Goal: Task Accomplishment & Management: Complete application form

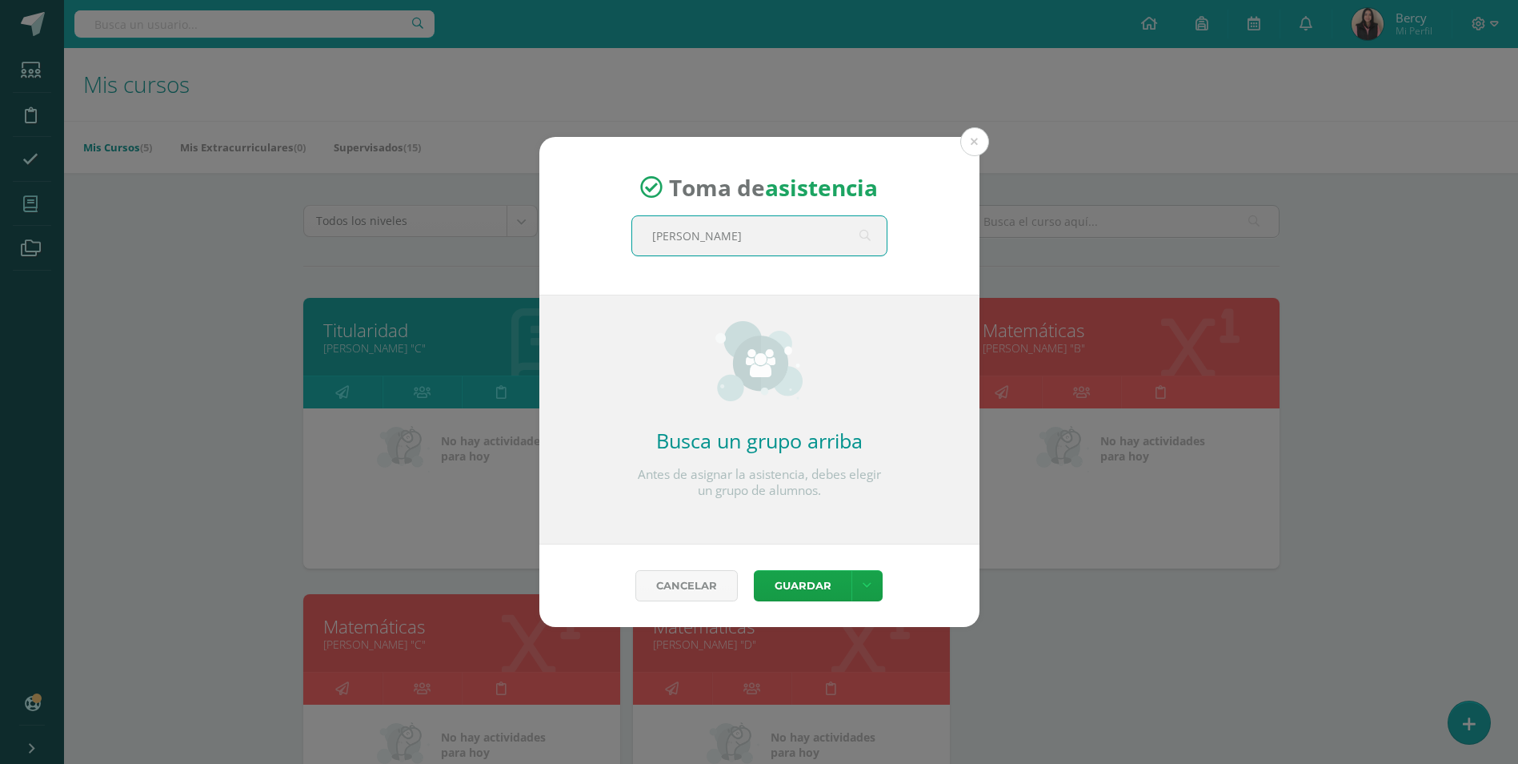
type input "quinto"
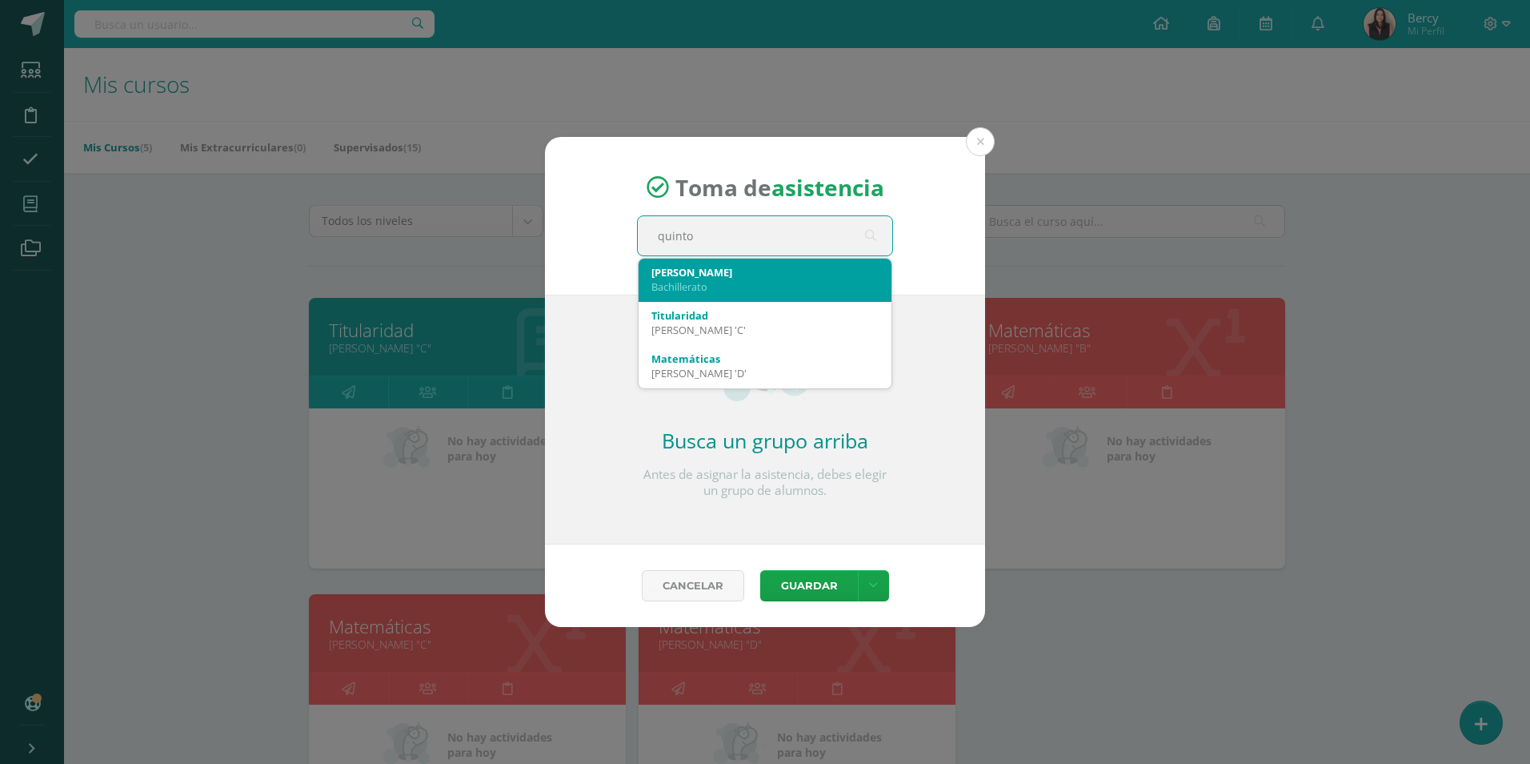
click at [762, 285] on div "Bachillerato" at bounding box center [765, 286] width 227 height 14
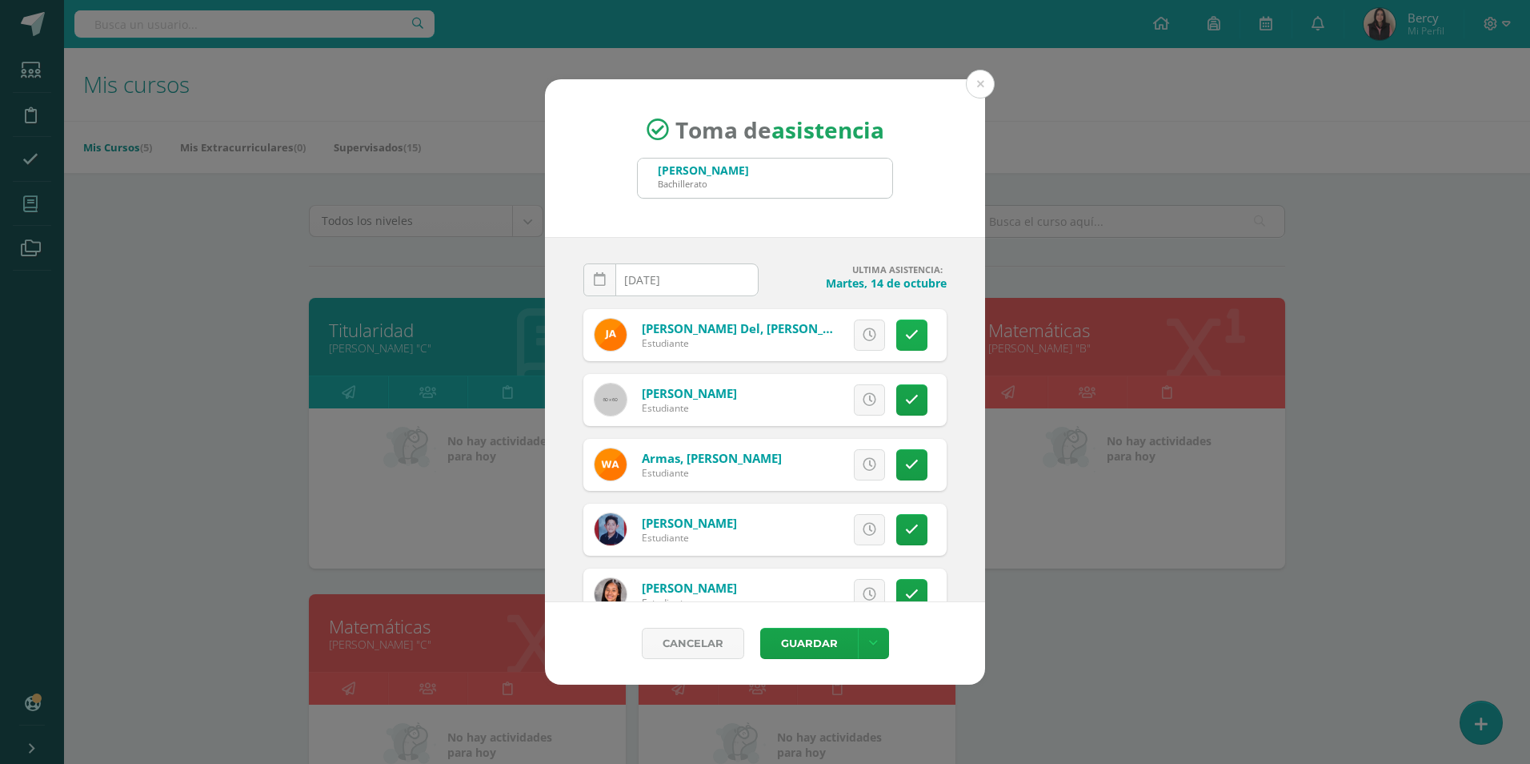
click at [905, 330] on icon at bounding box center [912, 335] width 14 height 14
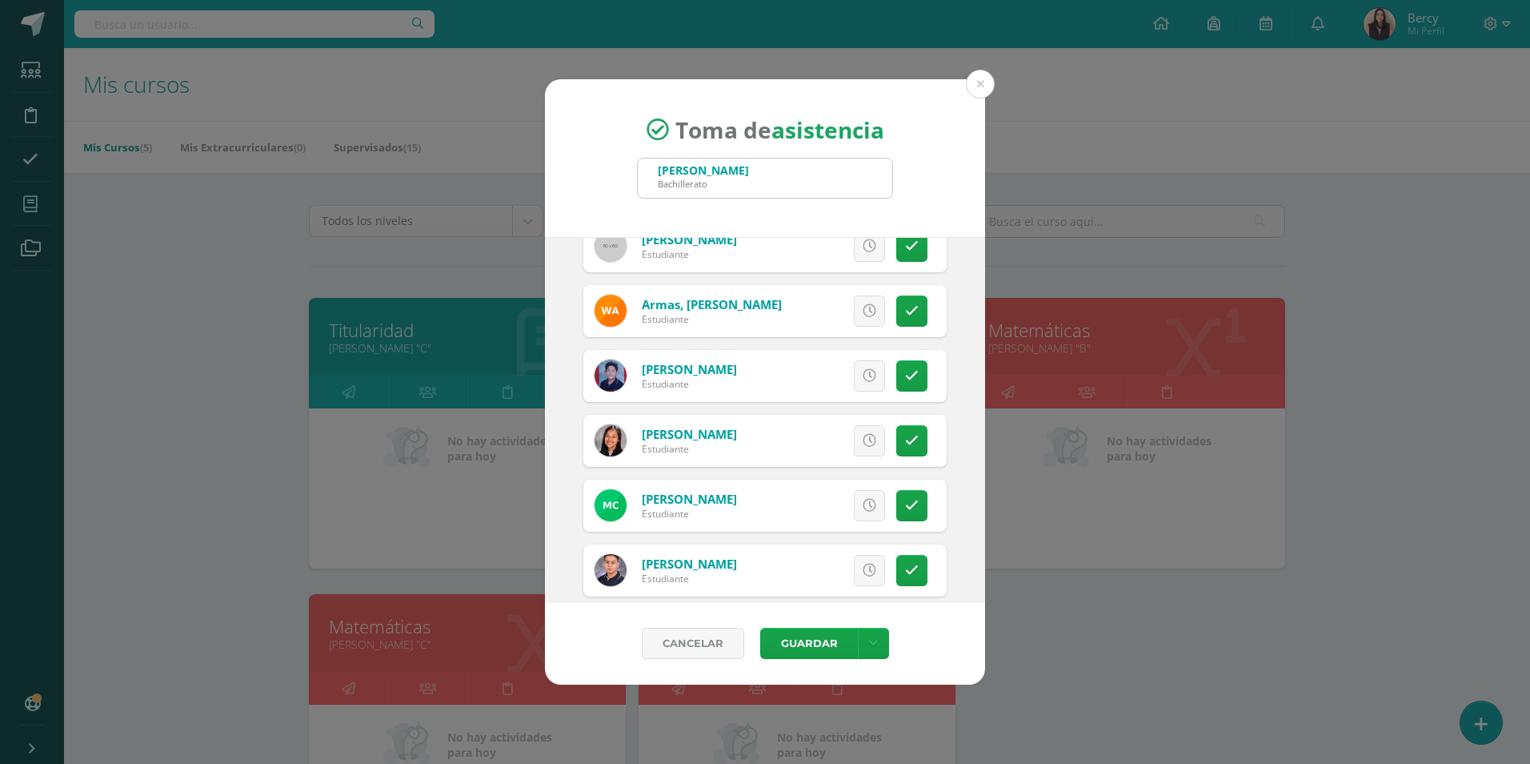
scroll to position [160, 0]
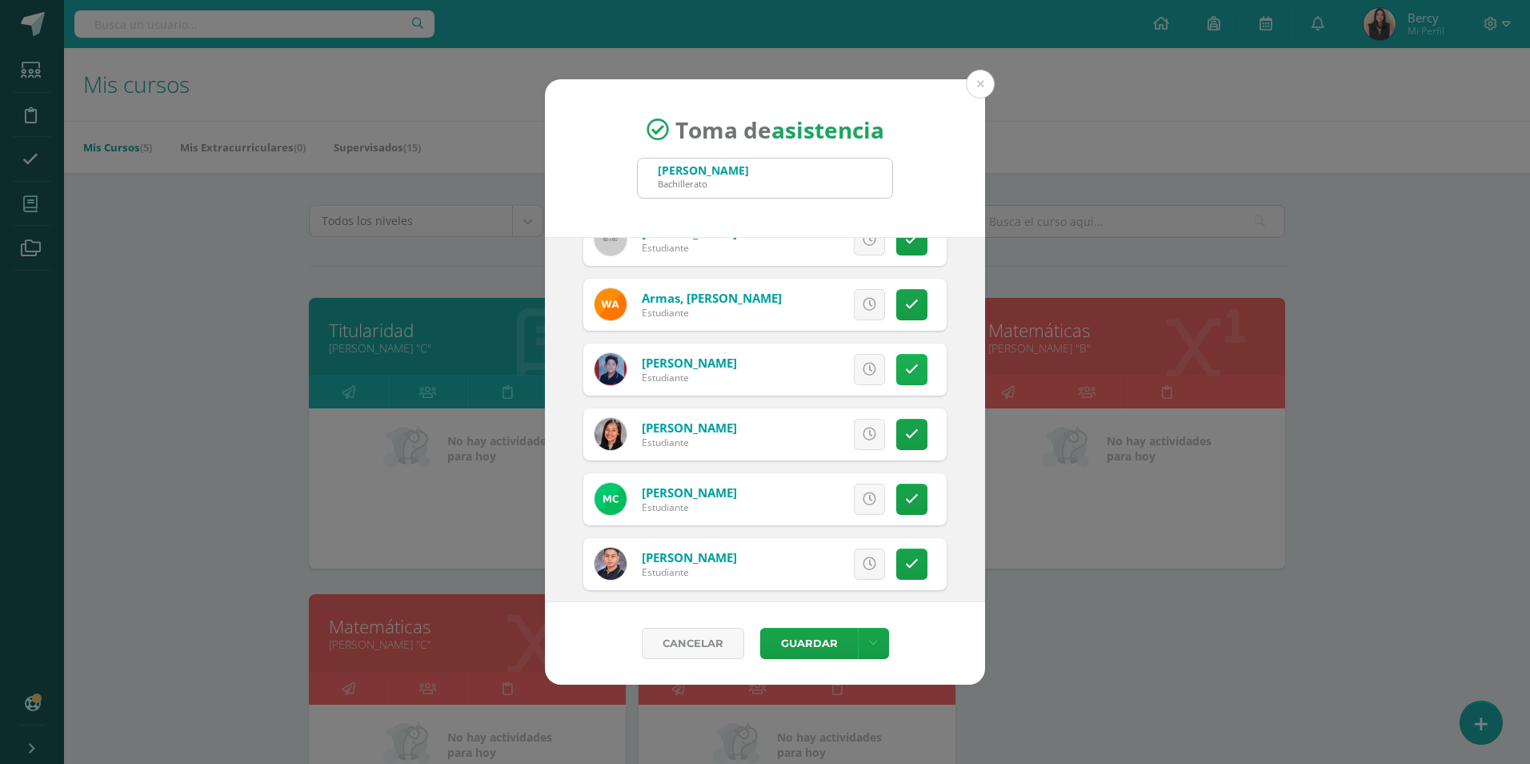
click at [905, 363] on icon at bounding box center [912, 370] width 14 height 14
click at [896, 371] on link at bounding box center [911, 369] width 31 height 31
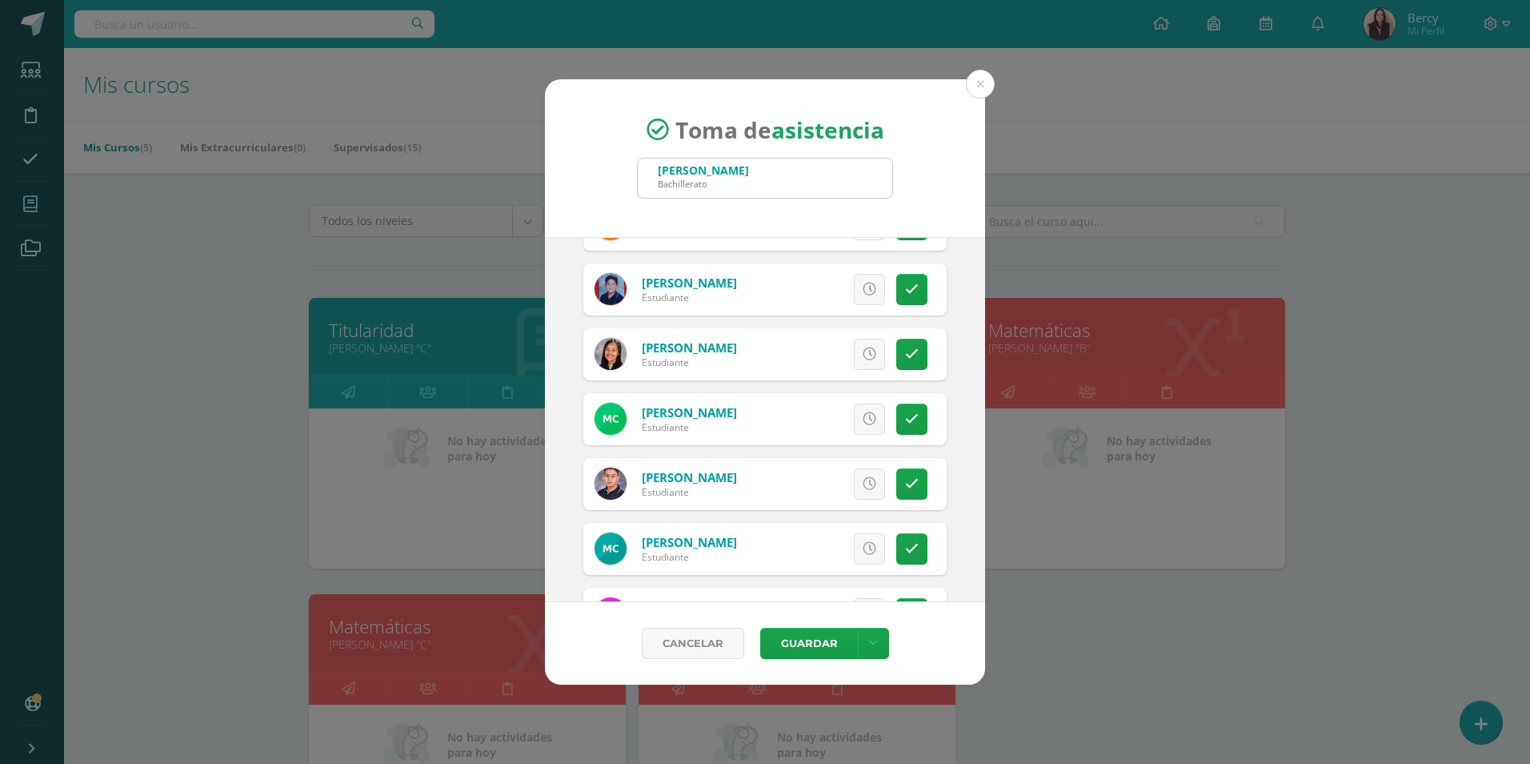
scroll to position [320, 0]
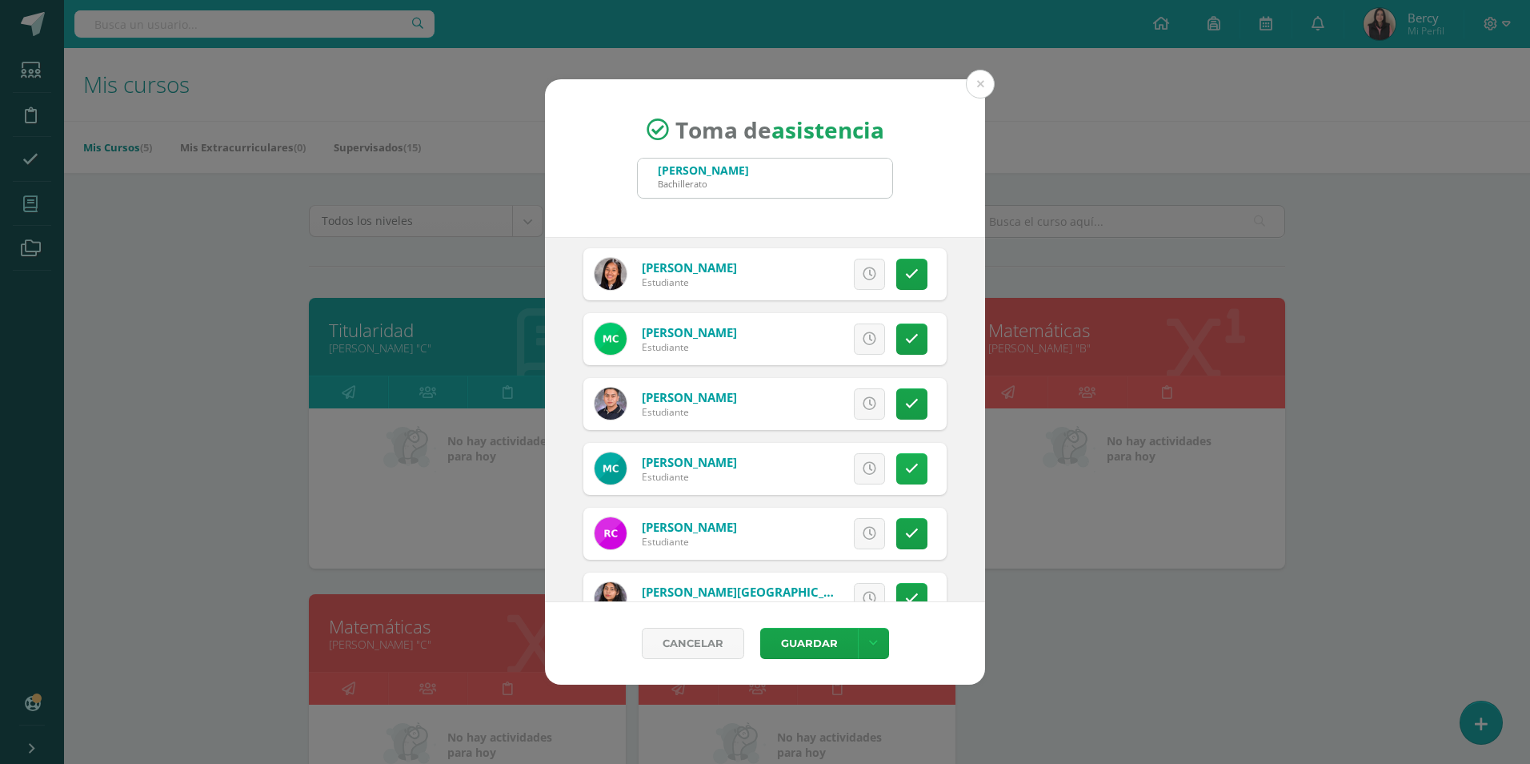
click at [908, 471] on link at bounding box center [911, 468] width 31 height 31
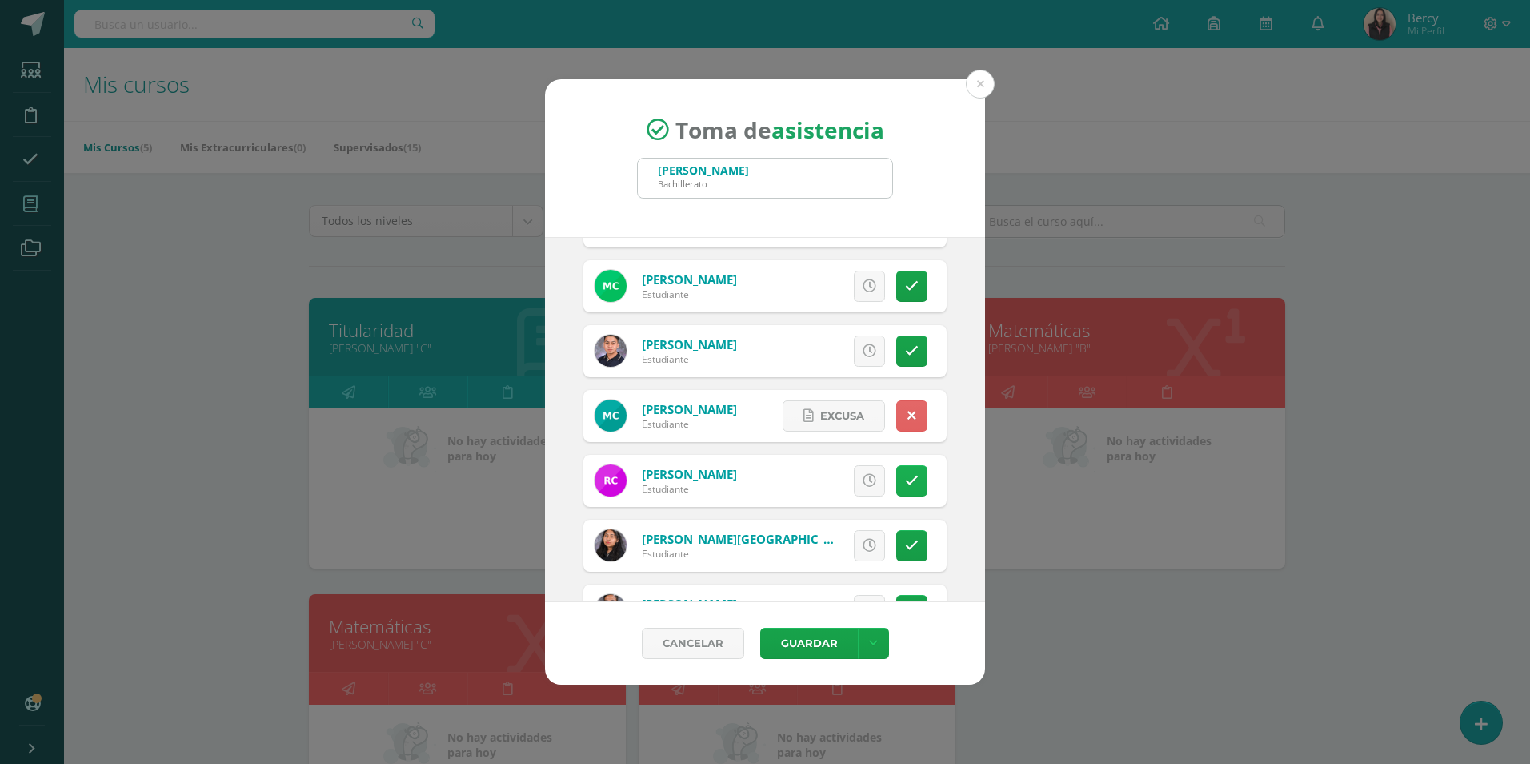
scroll to position [400, 0]
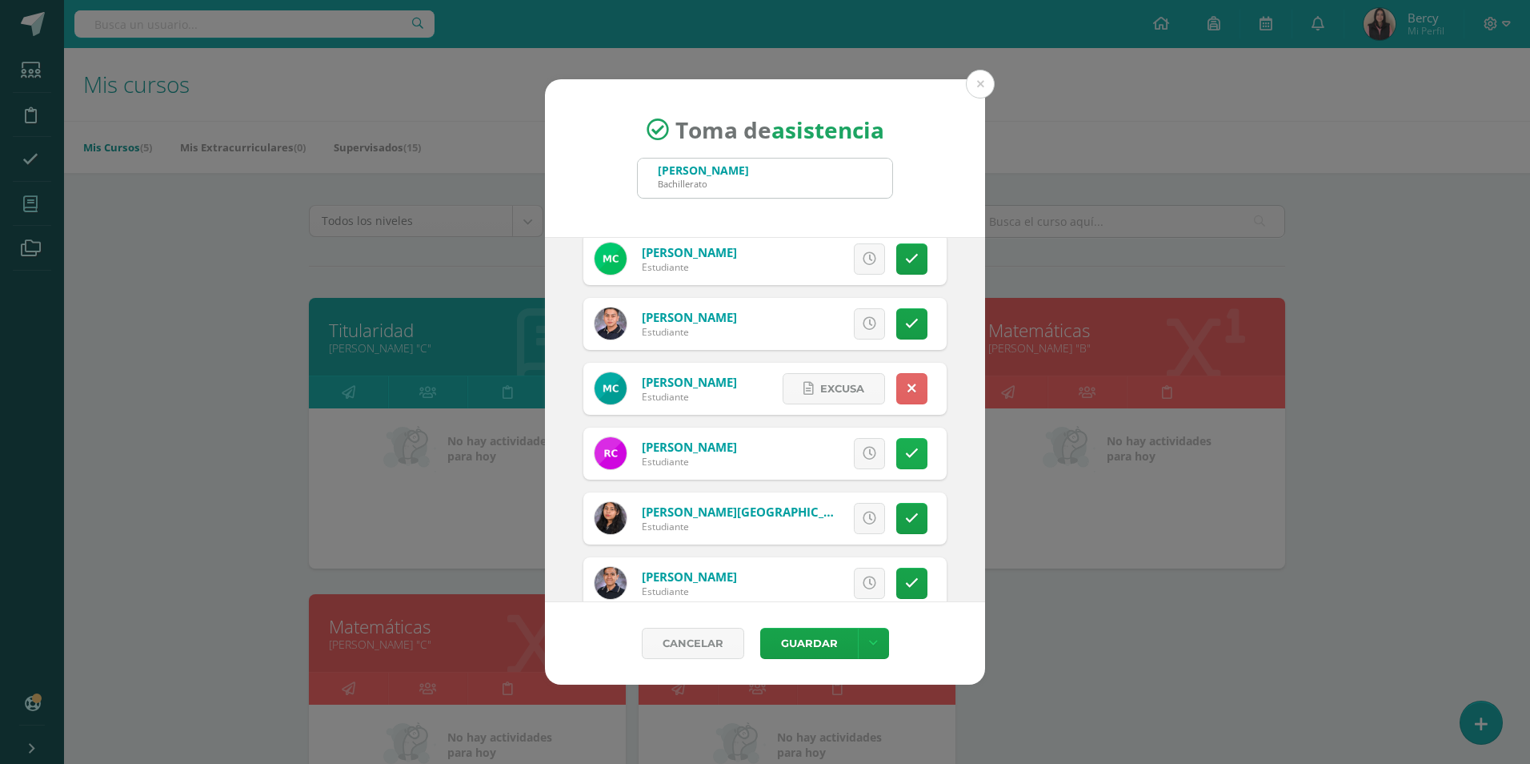
click at [905, 447] on icon at bounding box center [912, 454] width 14 height 14
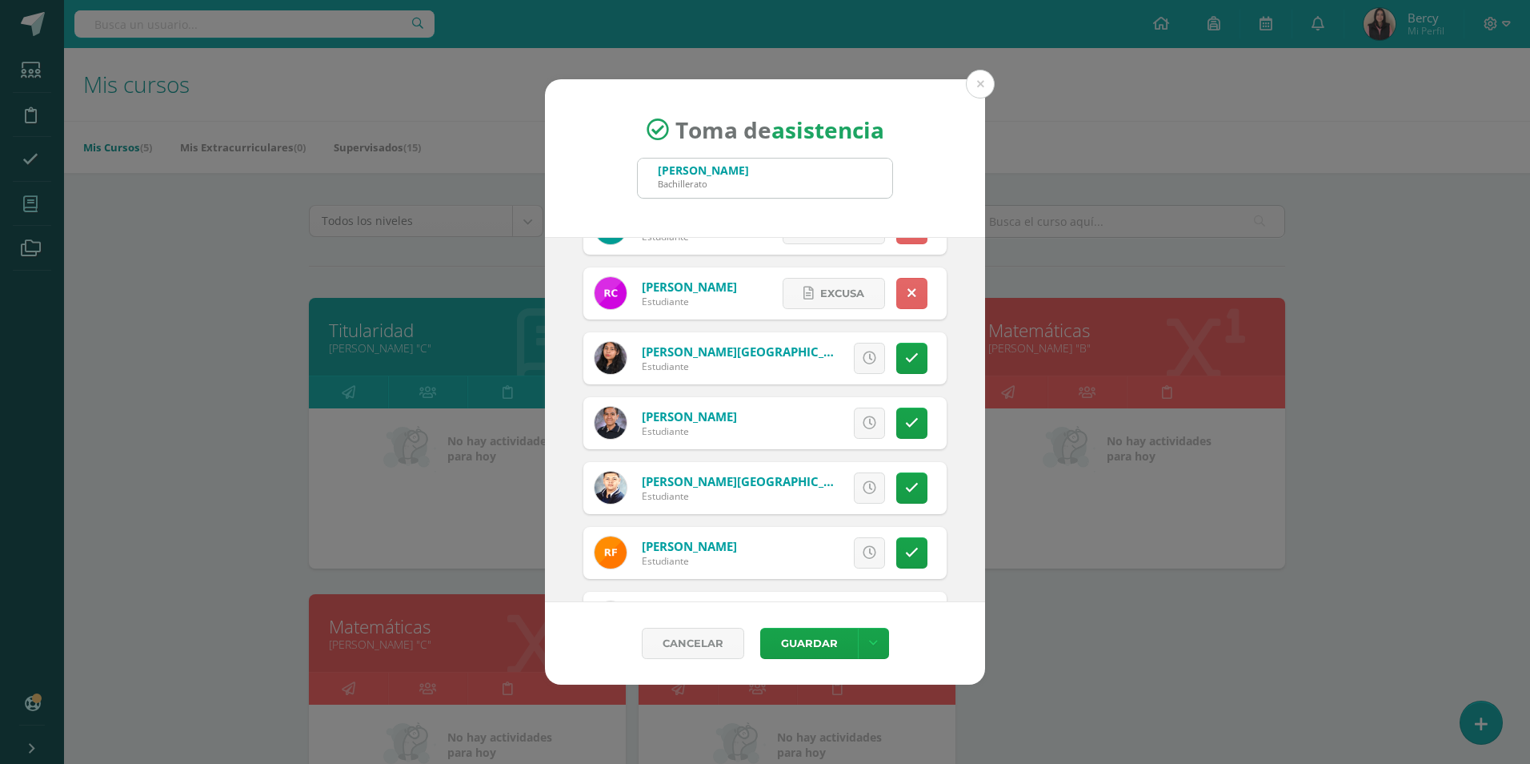
scroll to position [640, 0]
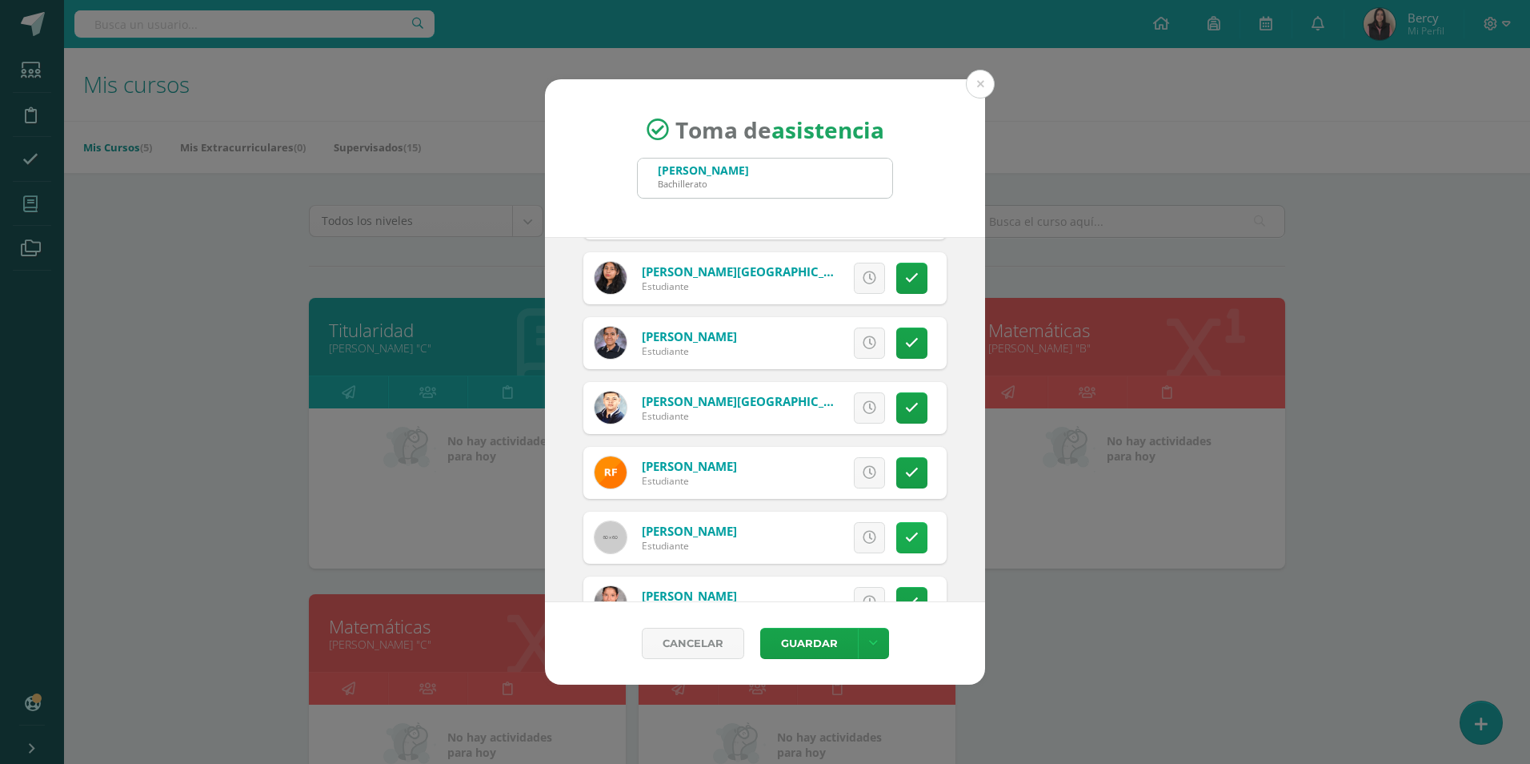
click at [905, 541] on icon at bounding box center [912, 538] width 14 height 14
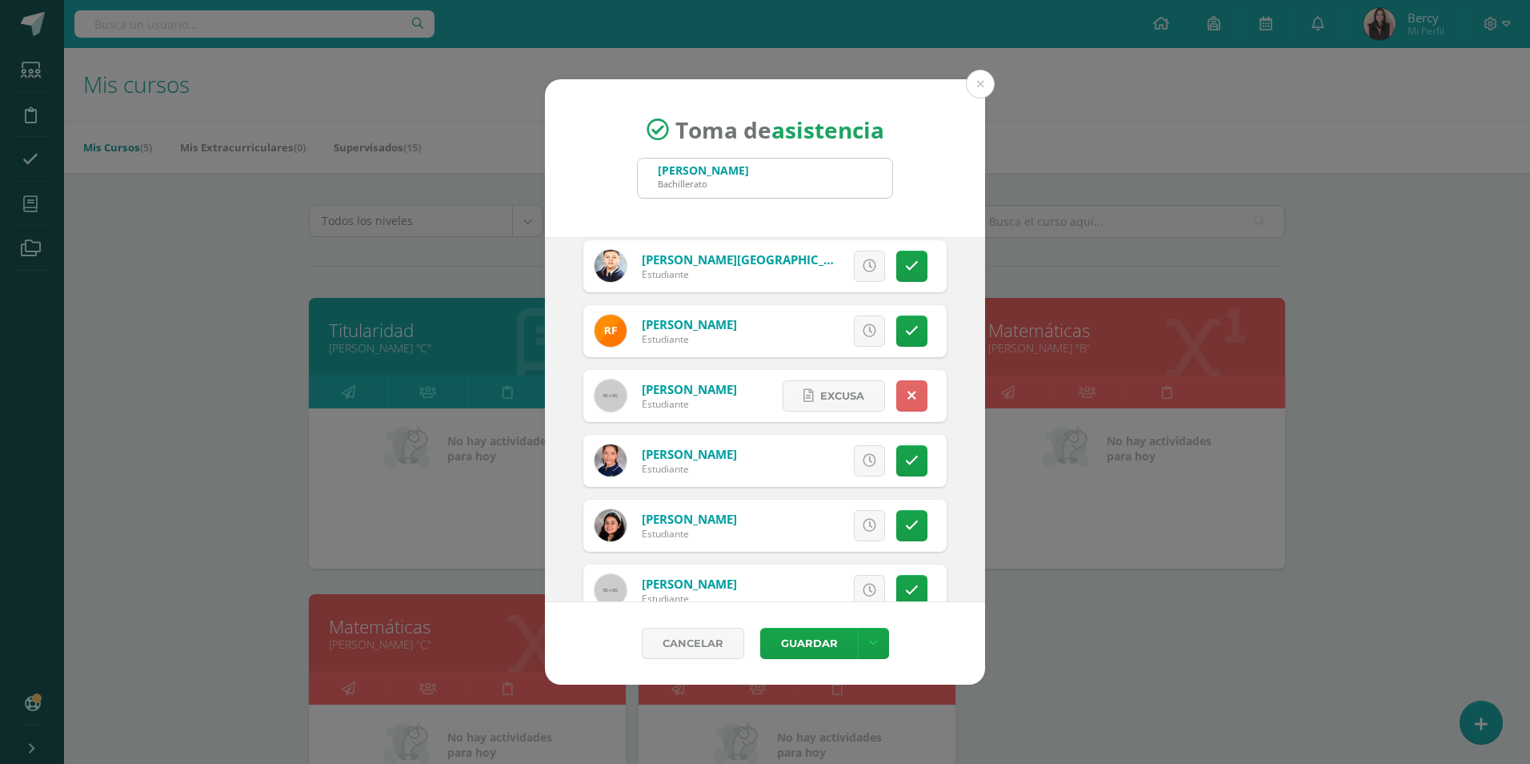
scroll to position [800, 0]
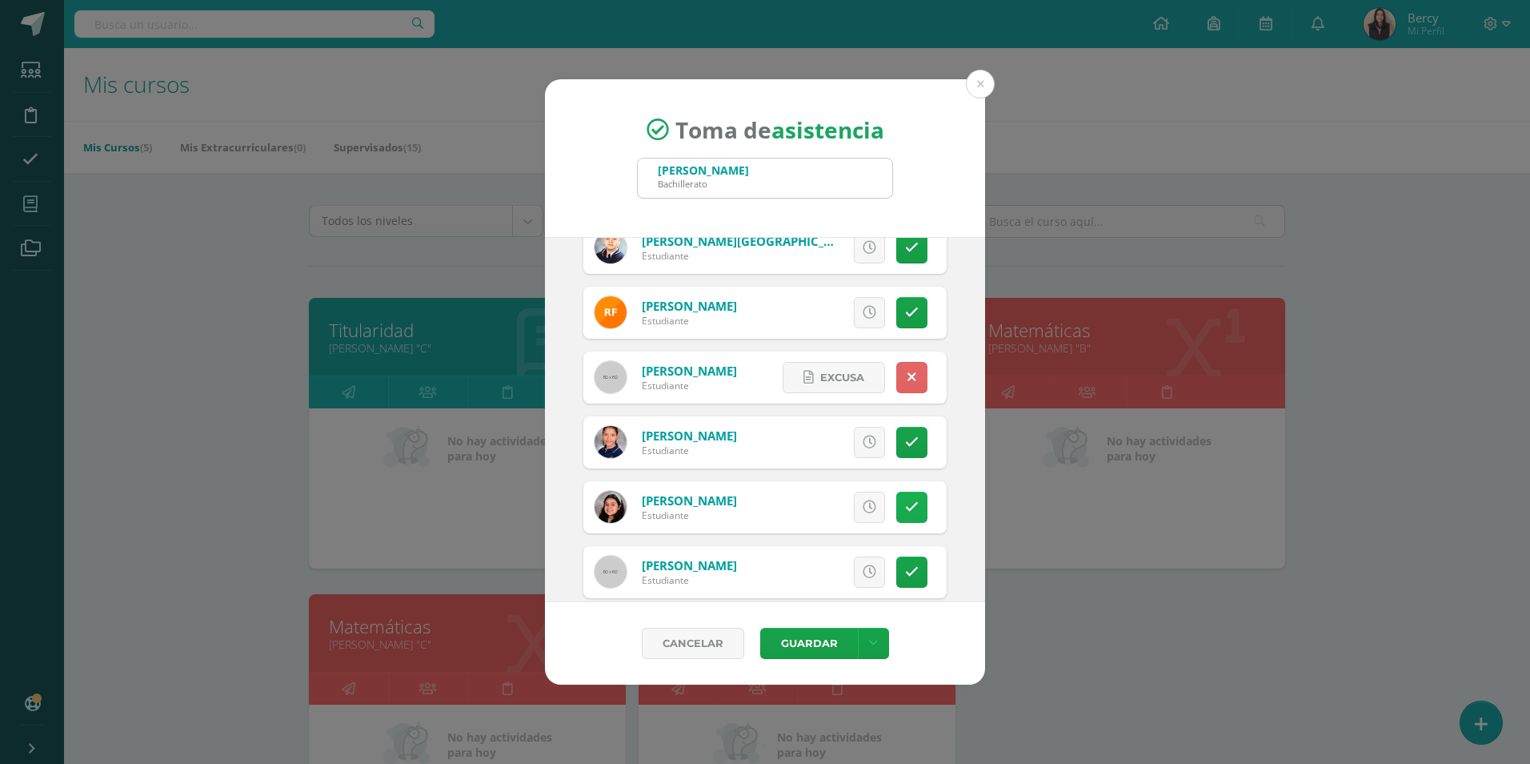
click at [896, 507] on link at bounding box center [911, 506] width 31 height 31
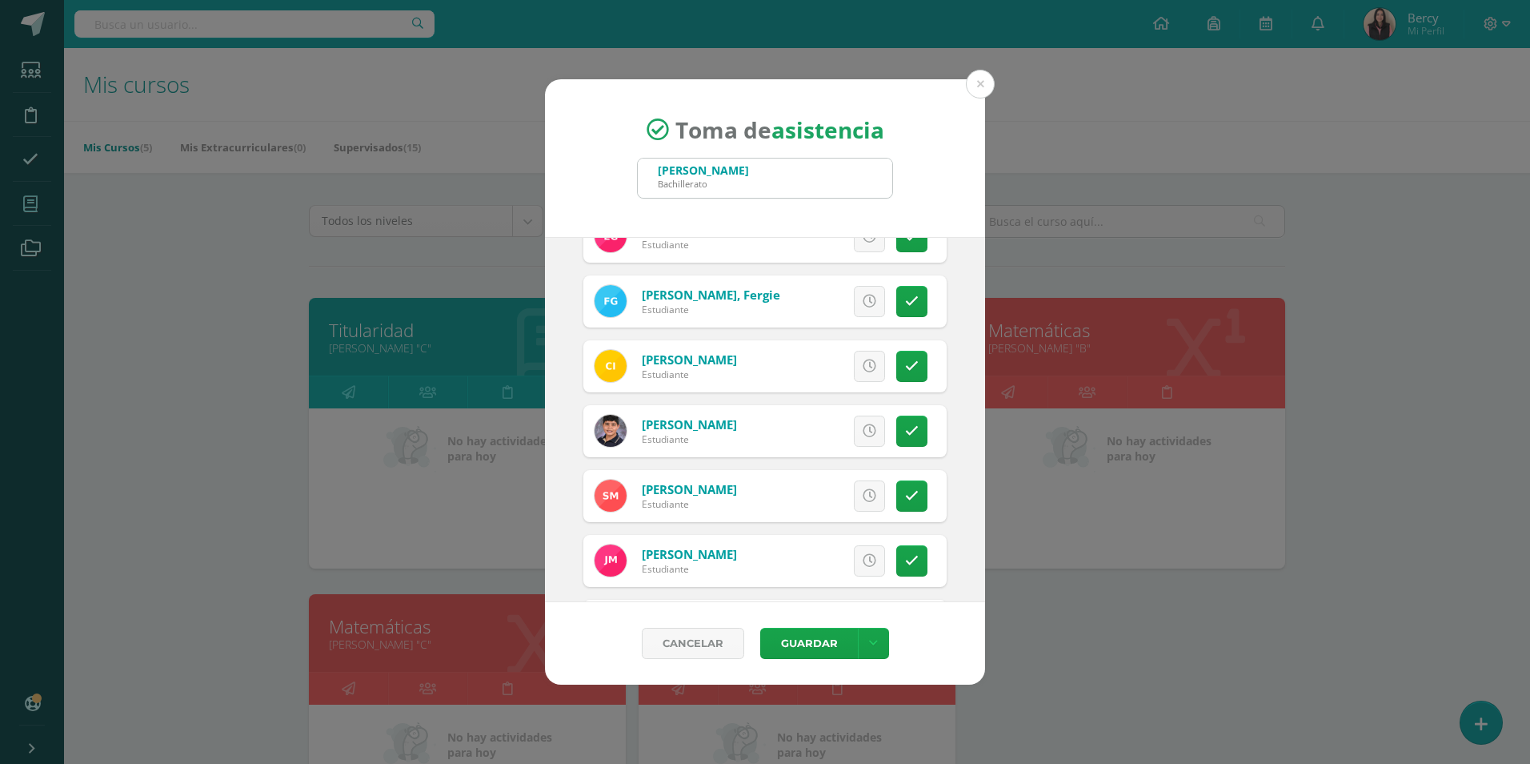
scroll to position [1281, 0]
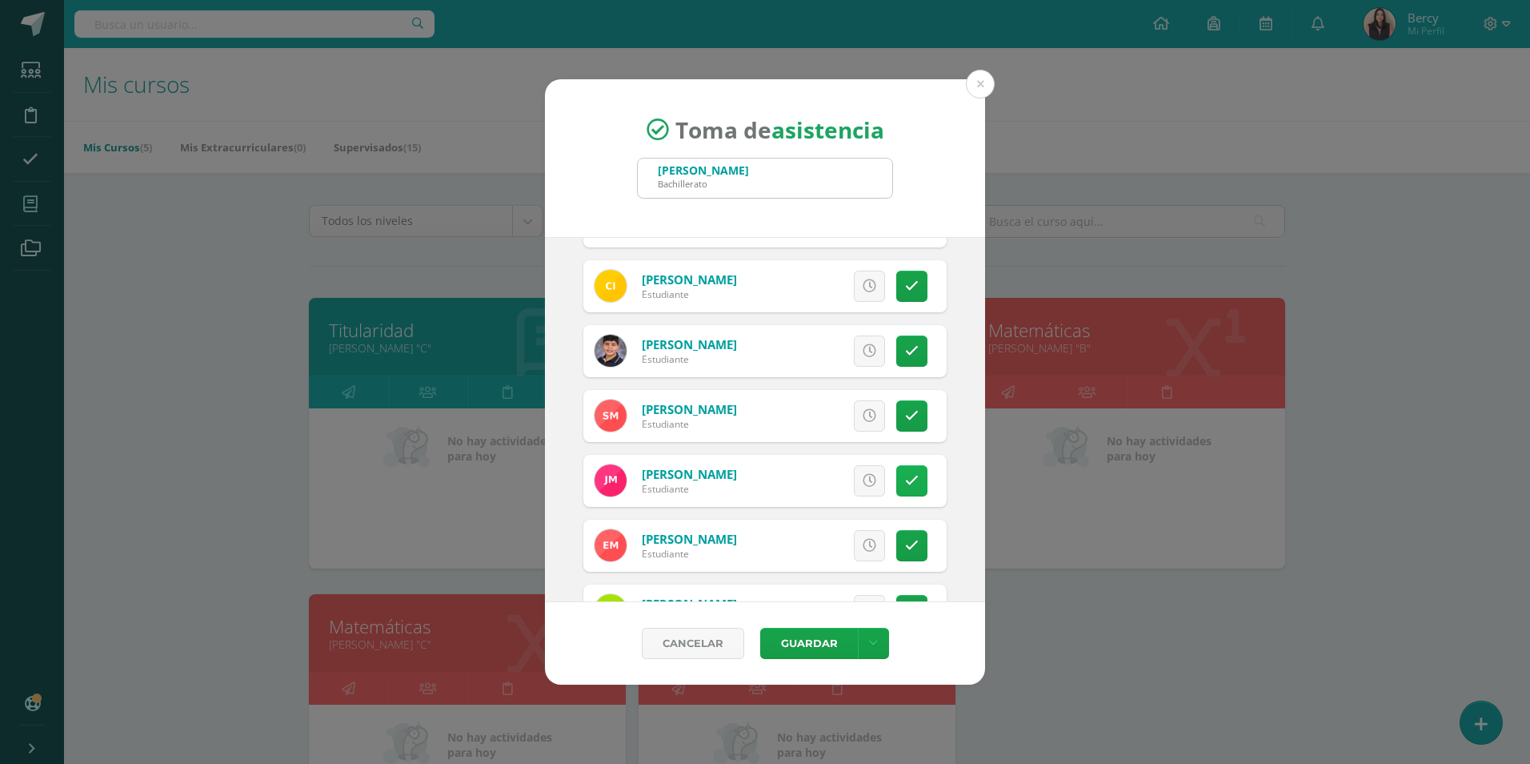
click at [908, 483] on link at bounding box center [911, 480] width 31 height 31
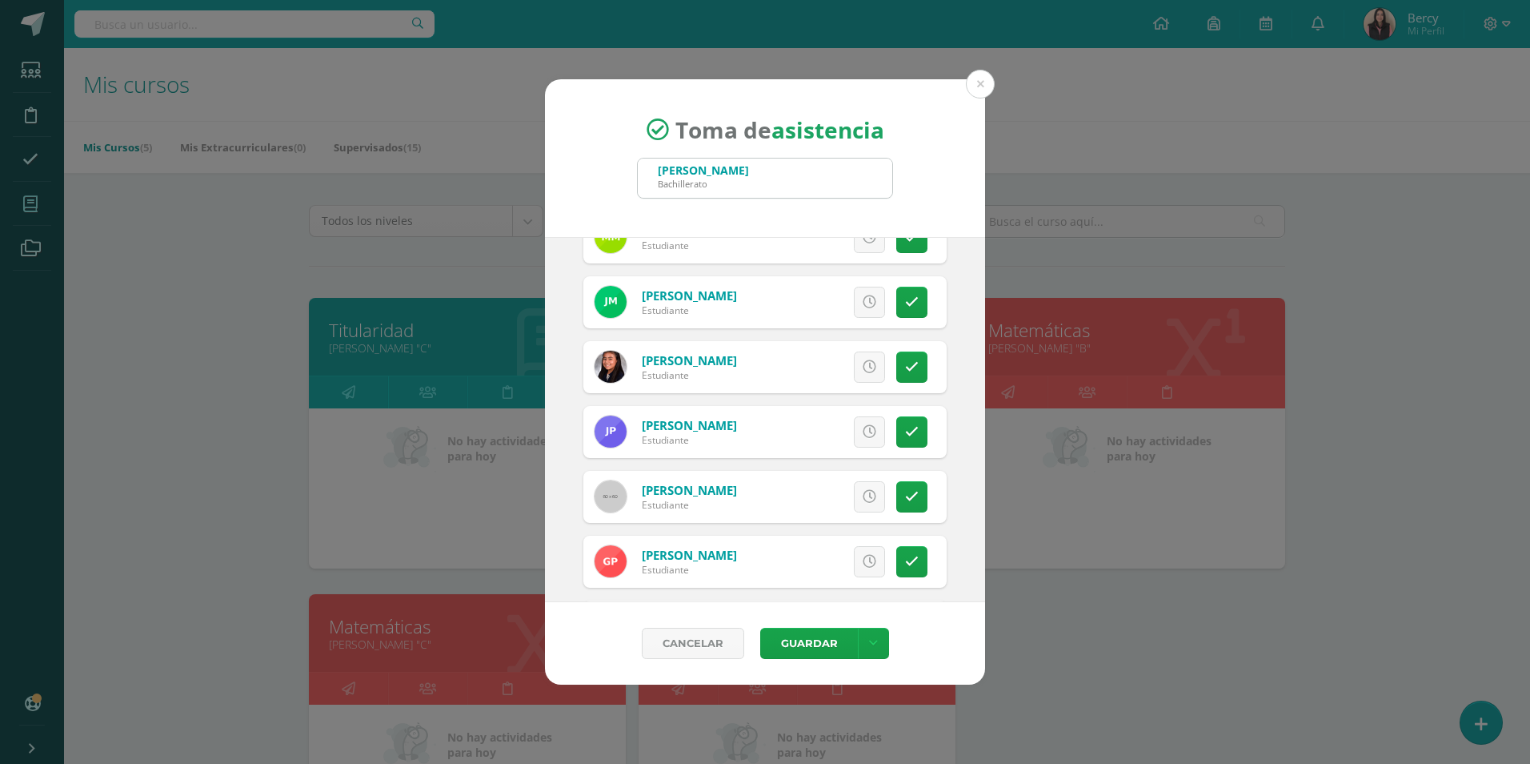
scroll to position [1681, 0]
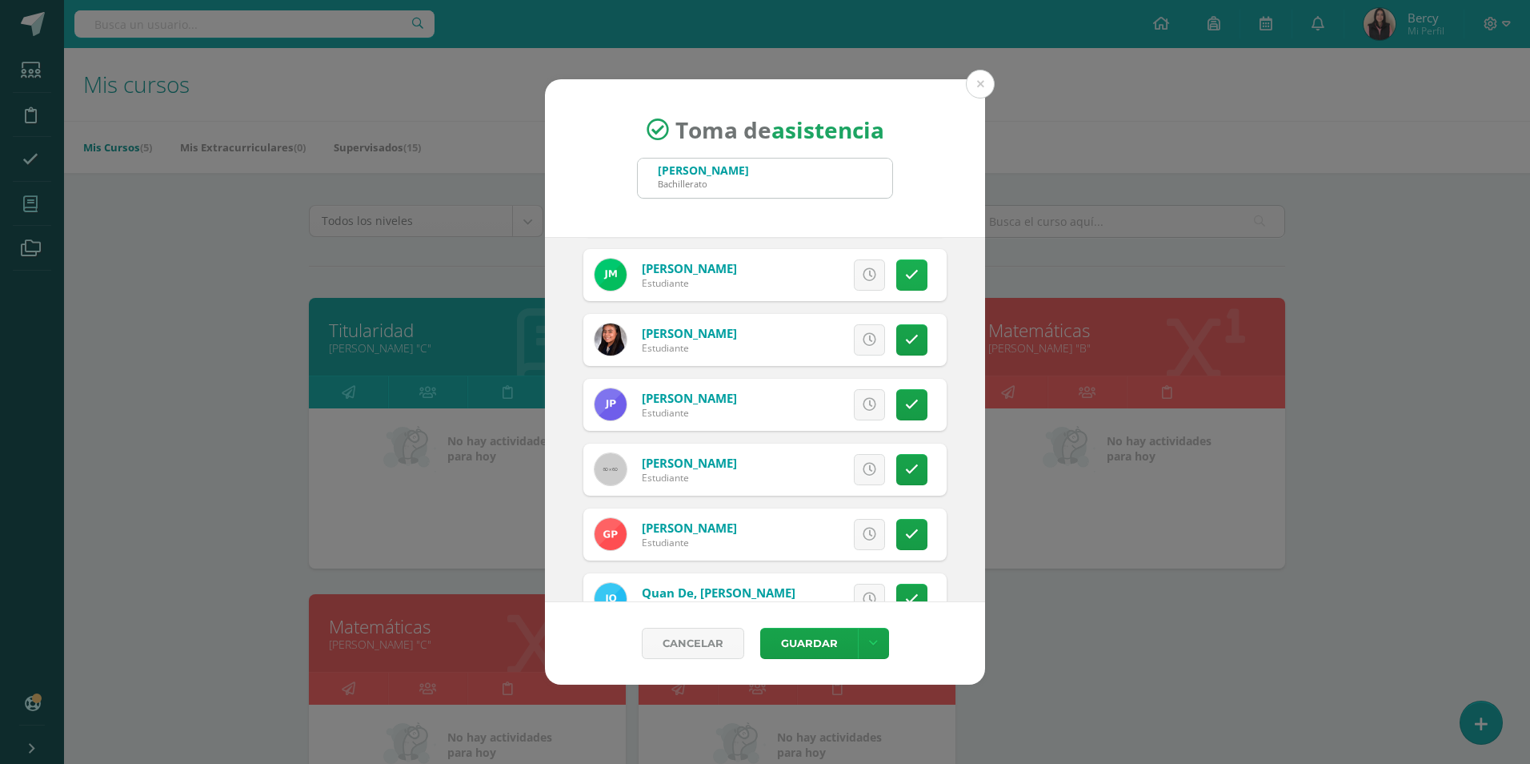
click at [905, 271] on icon at bounding box center [912, 275] width 14 height 14
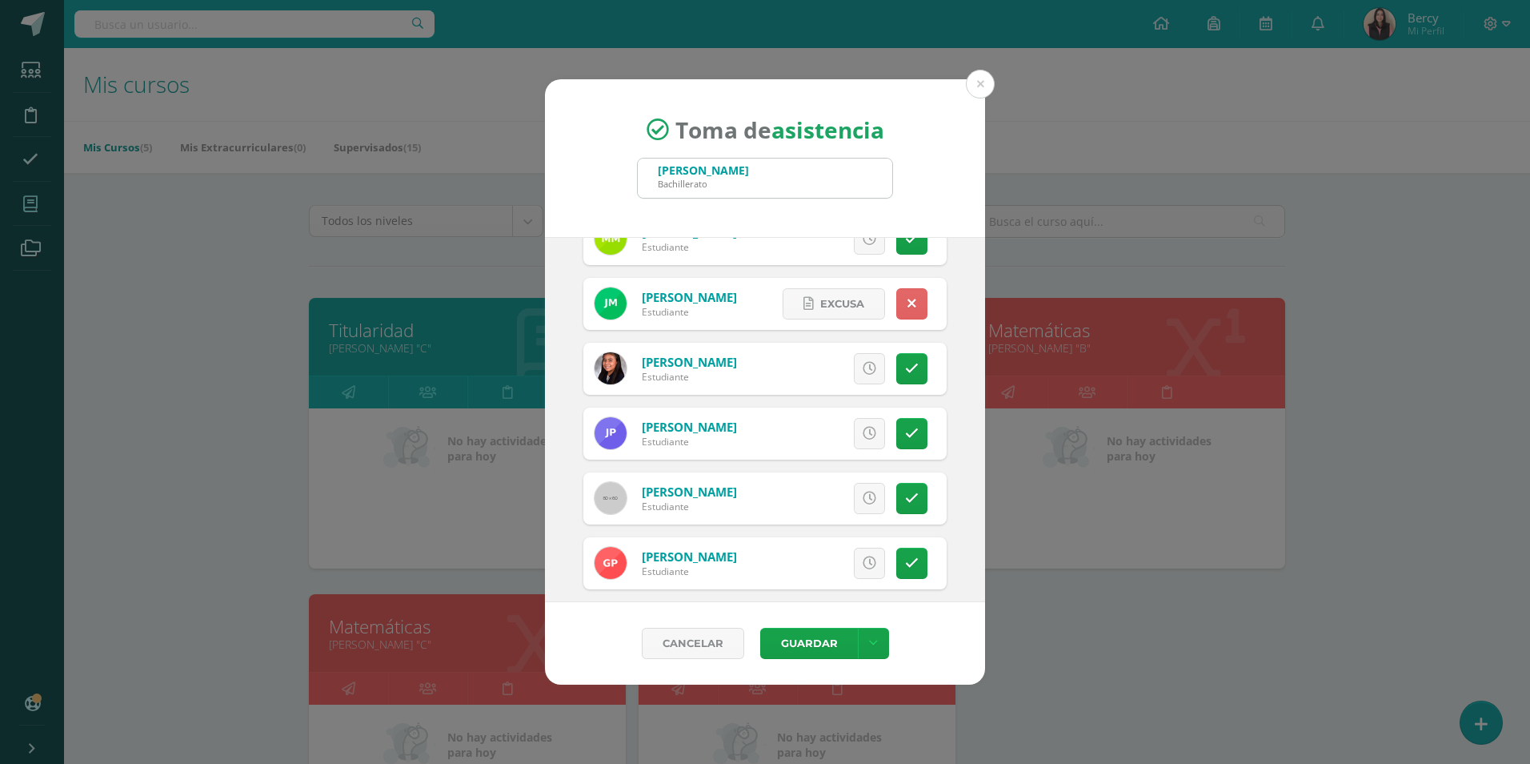
scroll to position [1601, 0]
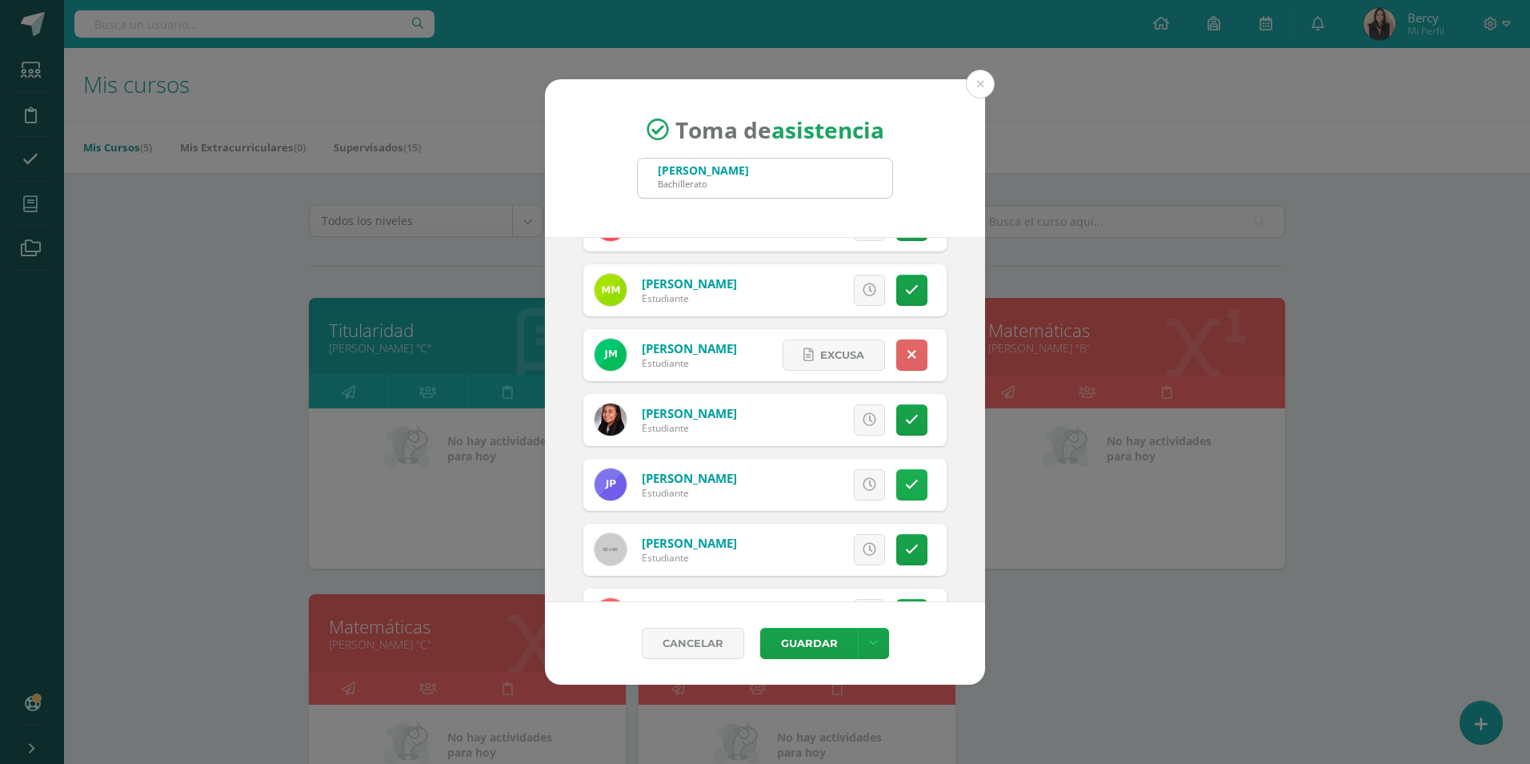
click at [913, 492] on link at bounding box center [911, 484] width 31 height 31
click at [838, 491] on span "Excusa" at bounding box center [842, 485] width 44 height 30
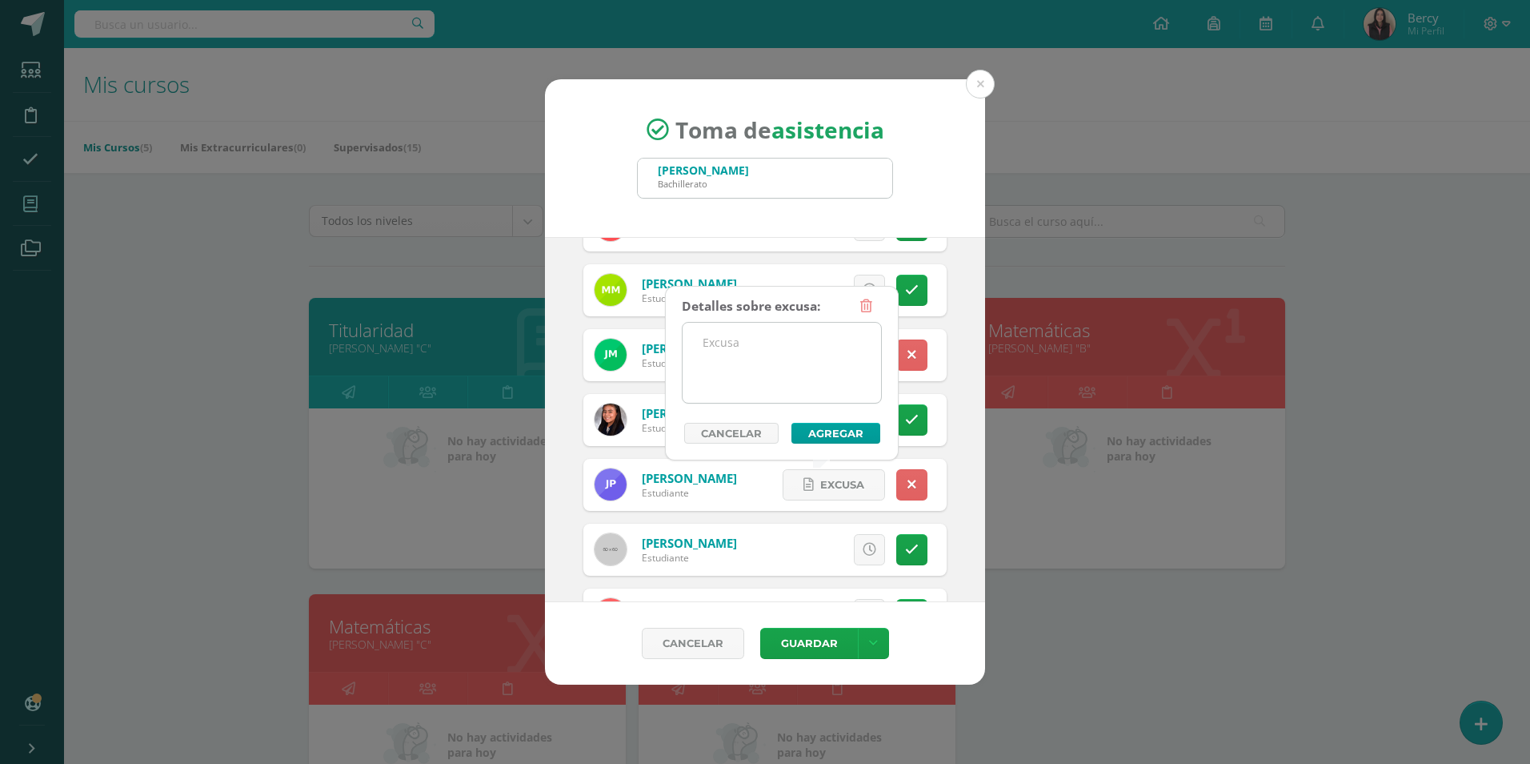
click at [804, 350] on textarea at bounding box center [782, 363] width 198 height 80
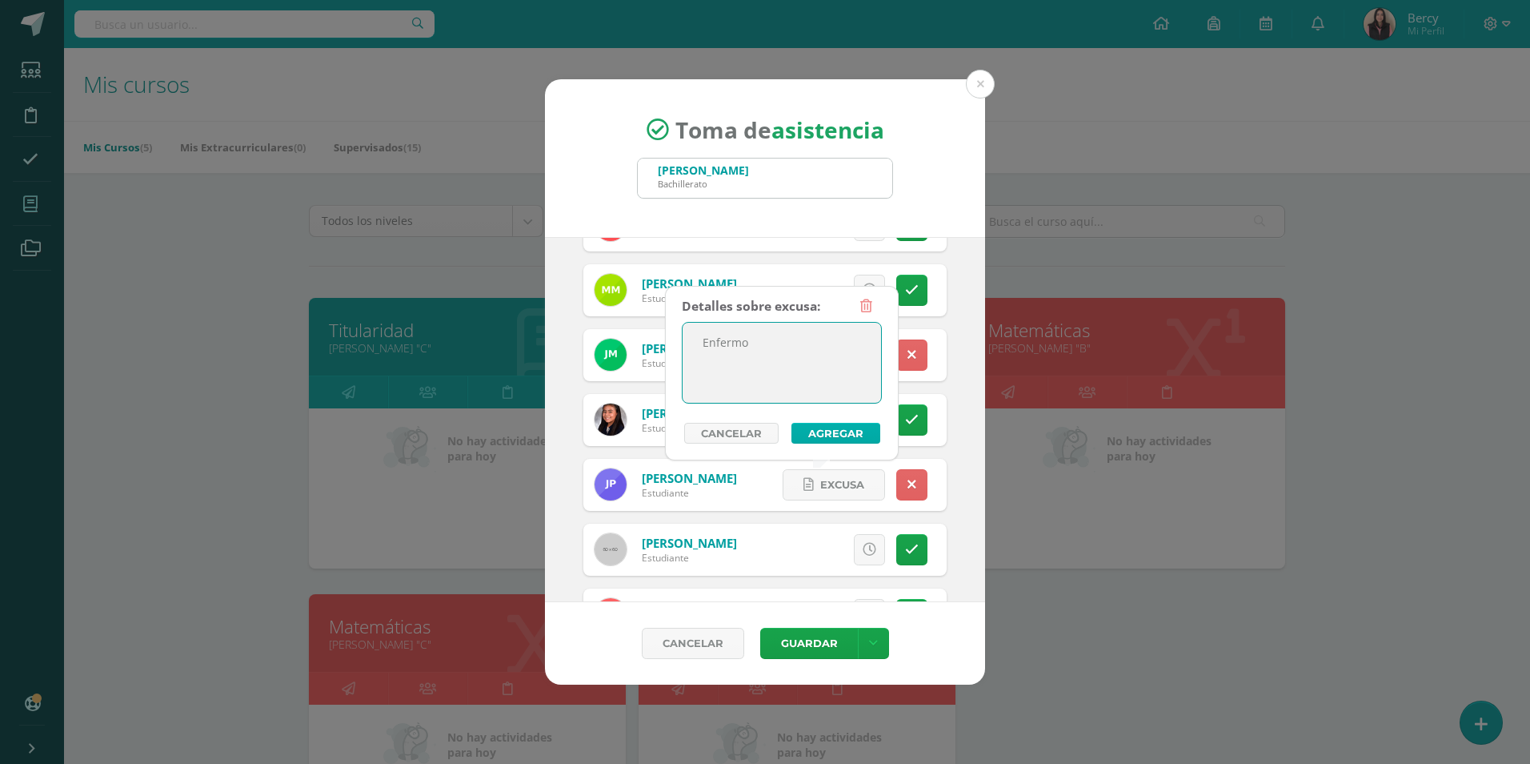
type textarea "Enfermo"
click at [823, 429] on button "Agregar" at bounding box center [836, 433] width 89 height 21
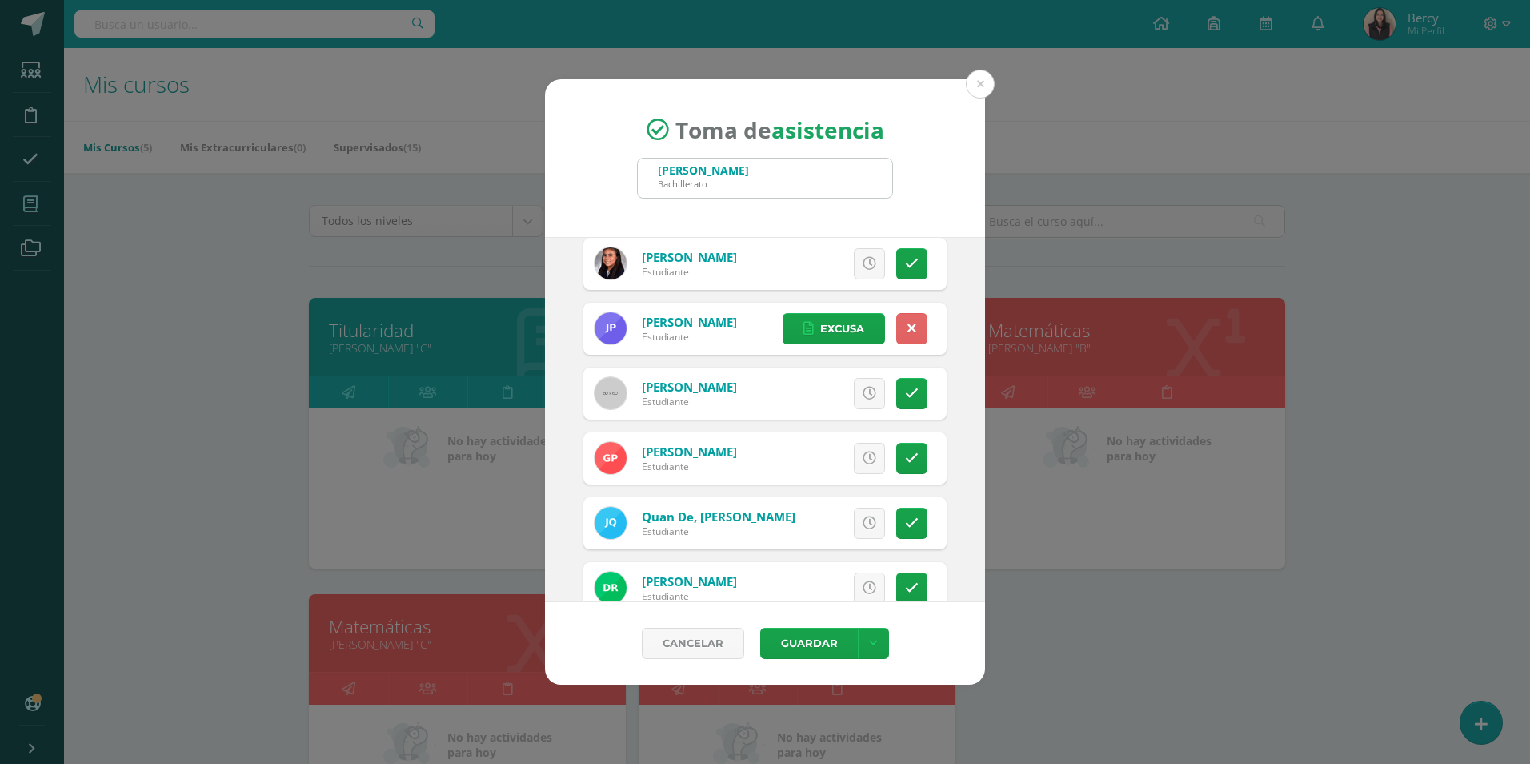
scroll to position [1761, 0]
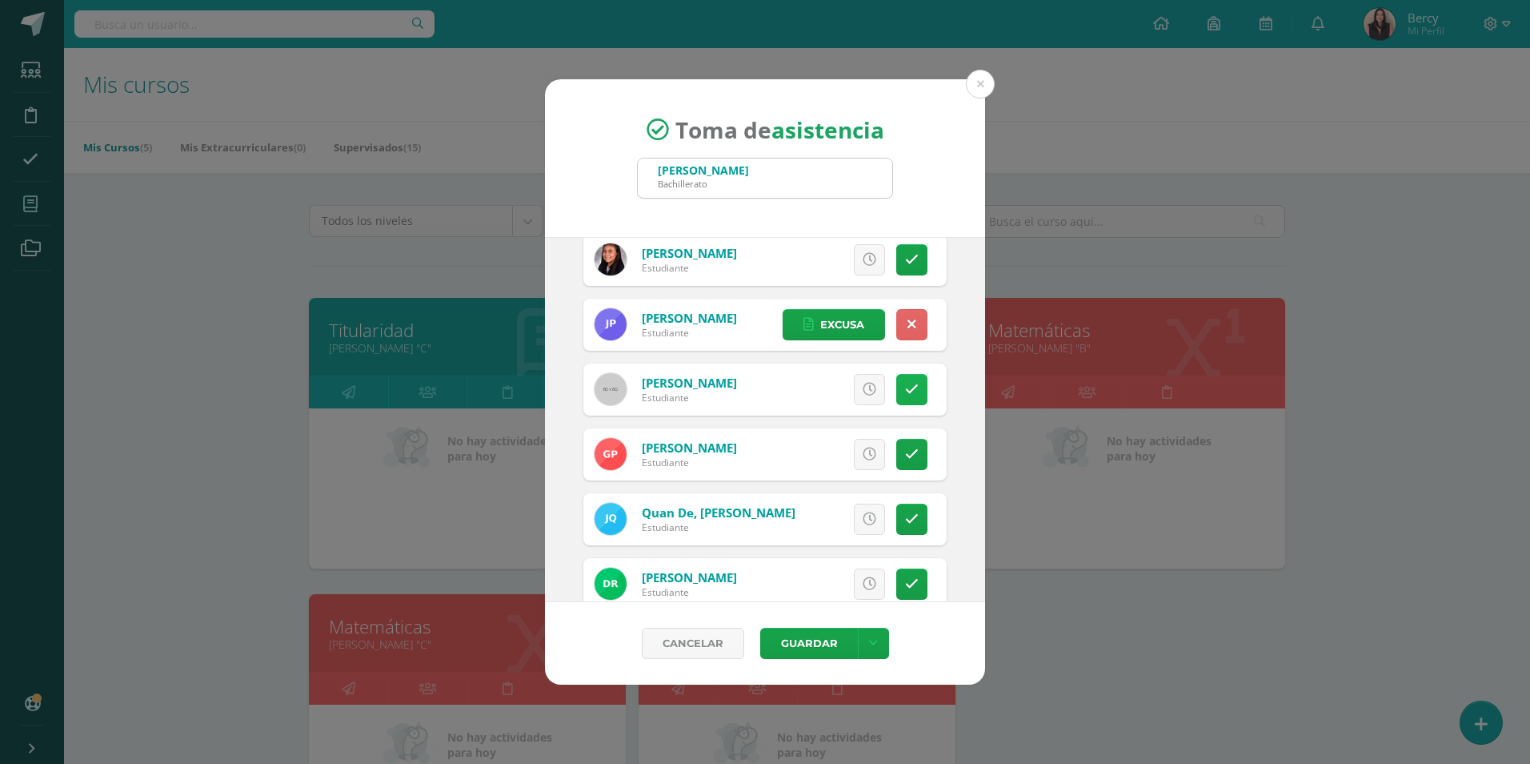
click at [908, 391] on link at bounding box center [911, 389] width 31 height 31
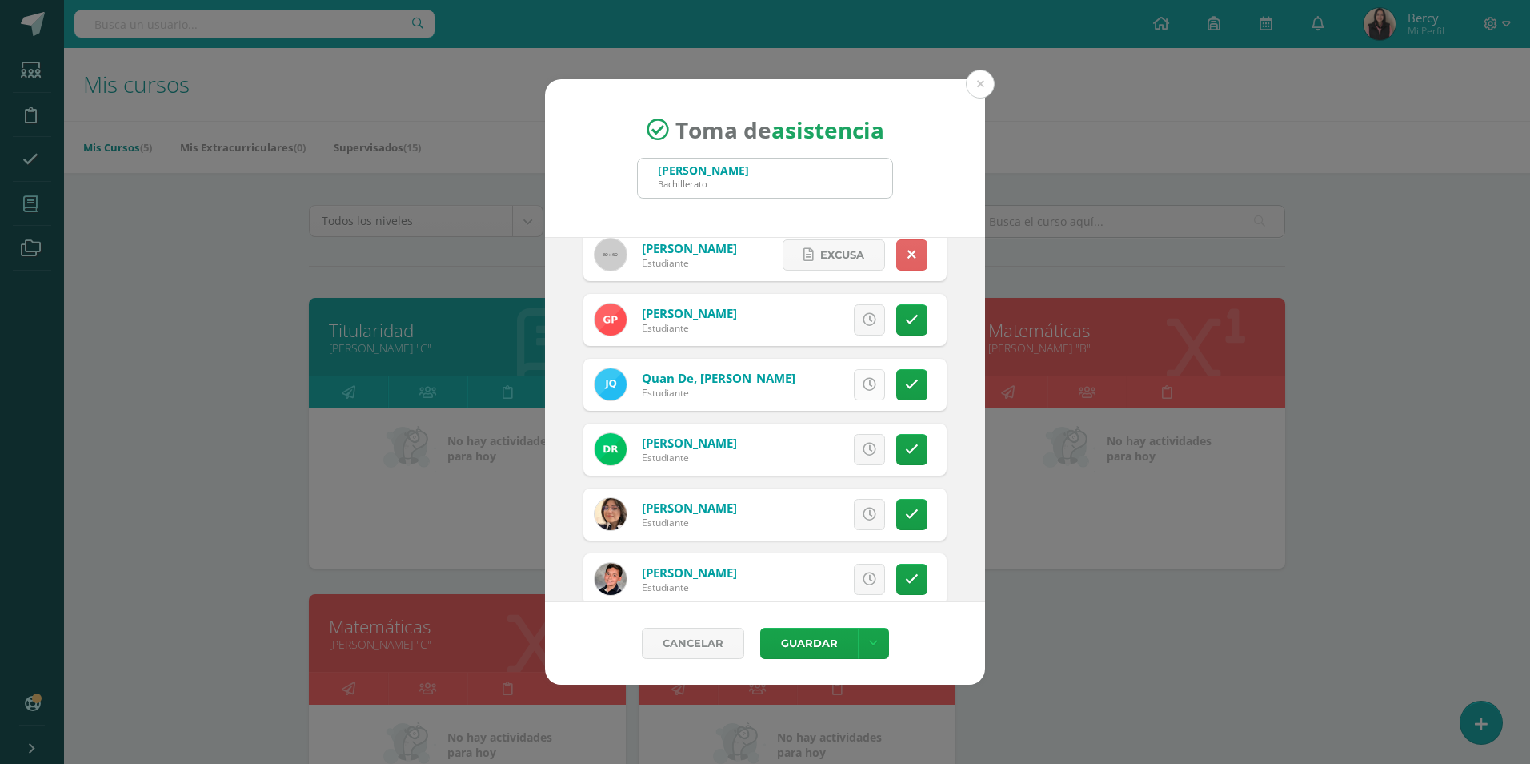
scroll to position [1921, 0]
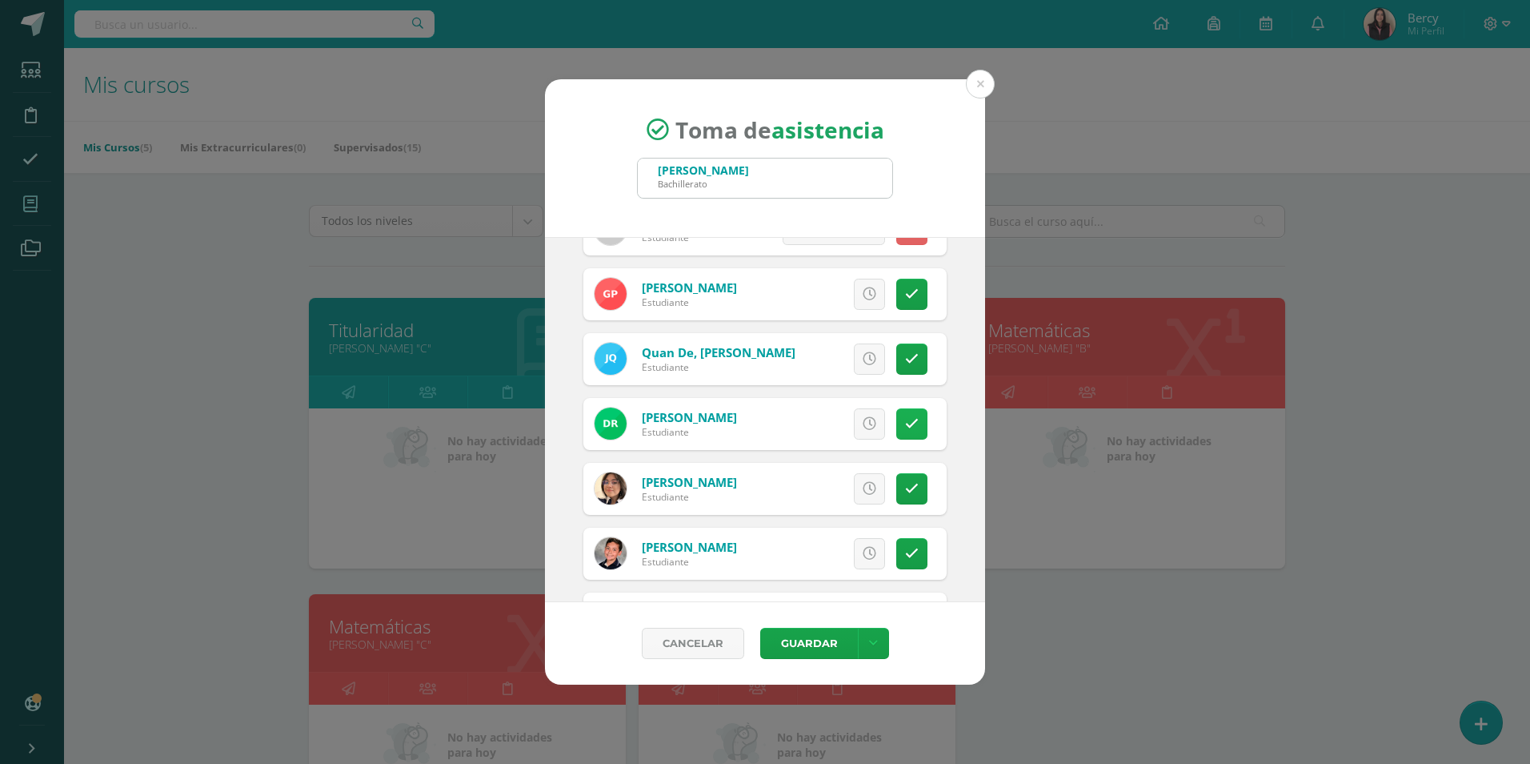
click at [896, 418] on link at bounding box center [911, 423] width 31 height 31
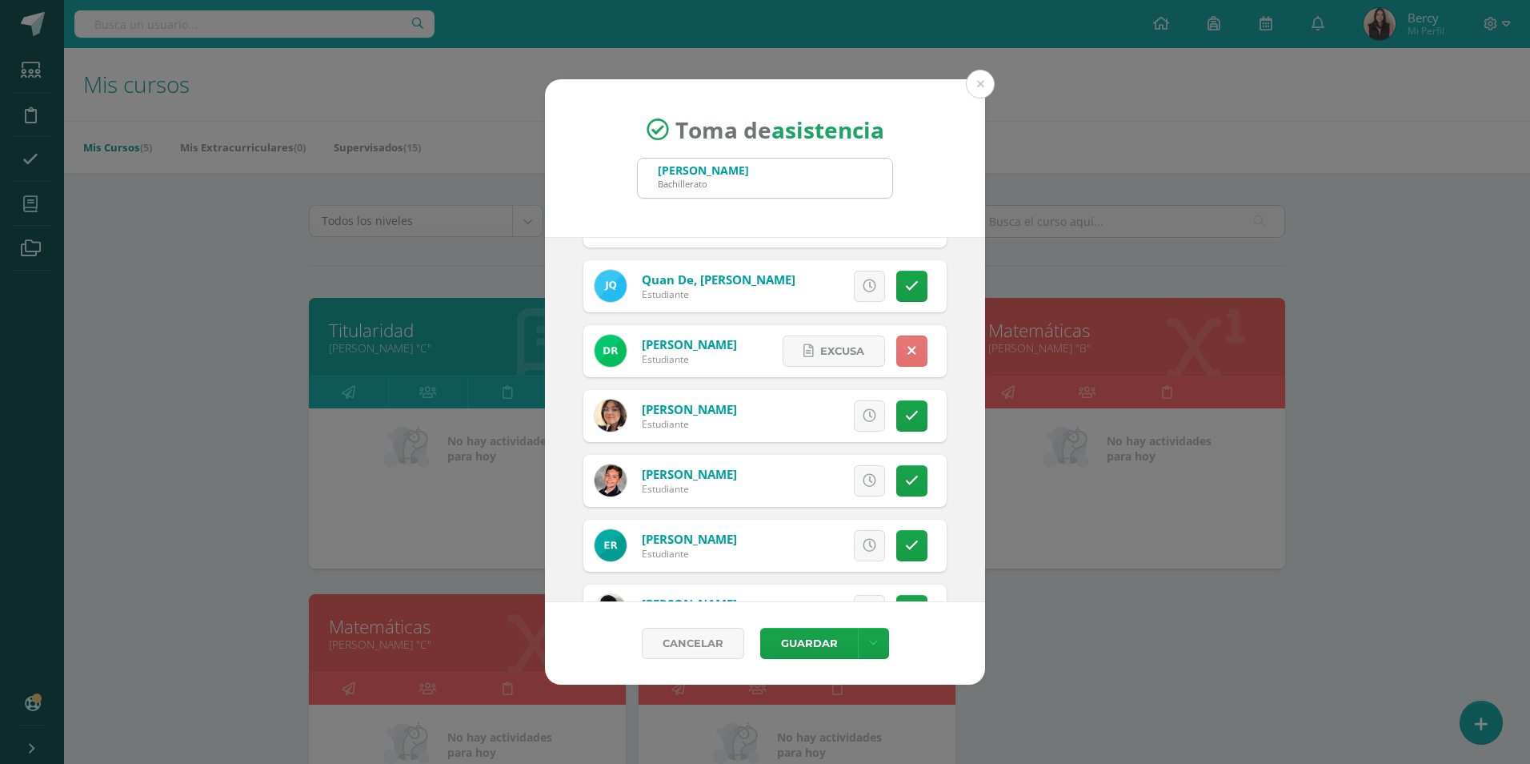
scroll to position [2081, 0]
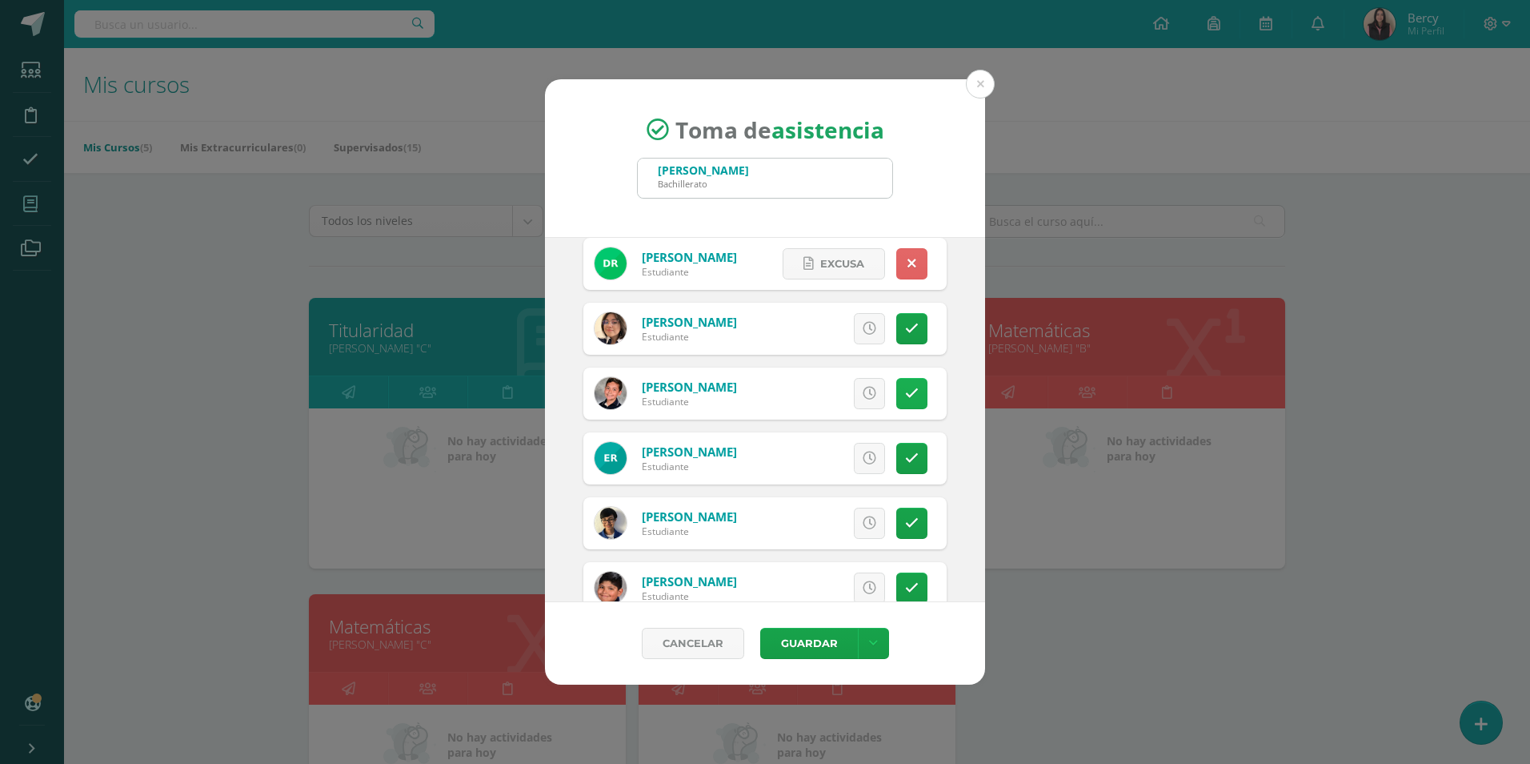
click at [905, 395] on icon at bounding box center [912, 394] width 14 height 14
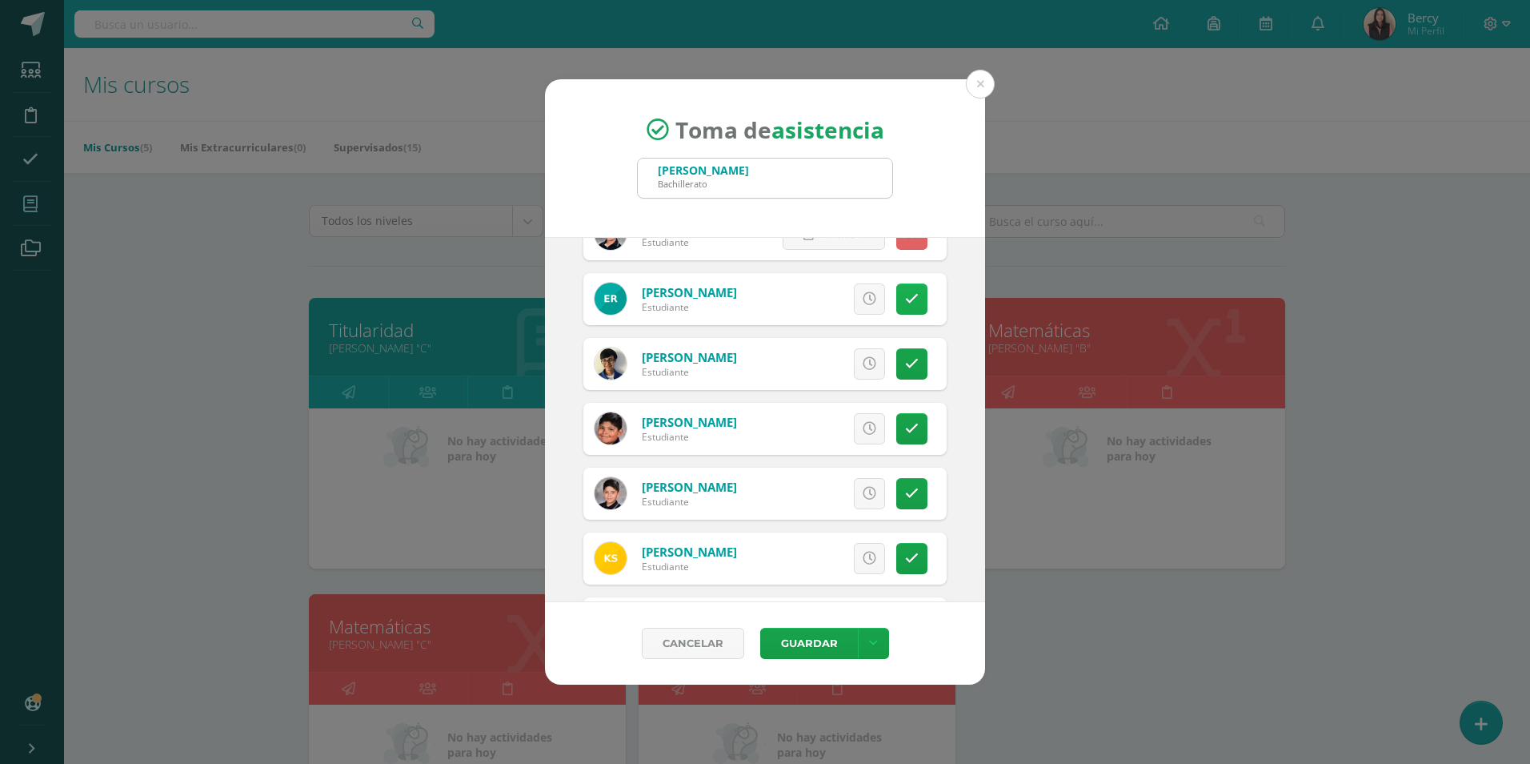
scroll to position [2241, 0]
click at [905, 487] on icon at bounding box center [912, 493] width 14 height 14
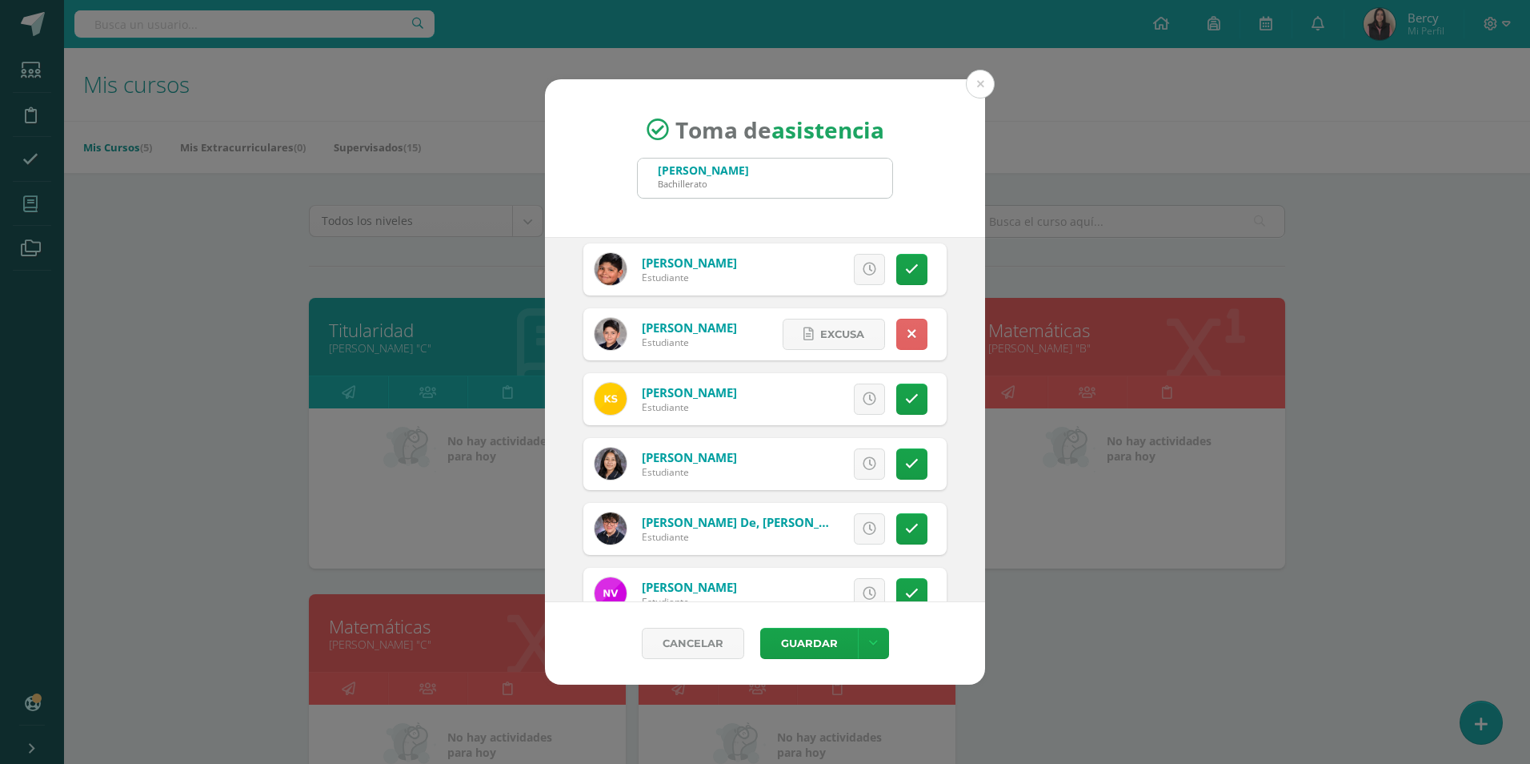
scroll to position [2401, 0]
click at [905, 392] on icon at bounding box center [912, 398] width 14 height 14
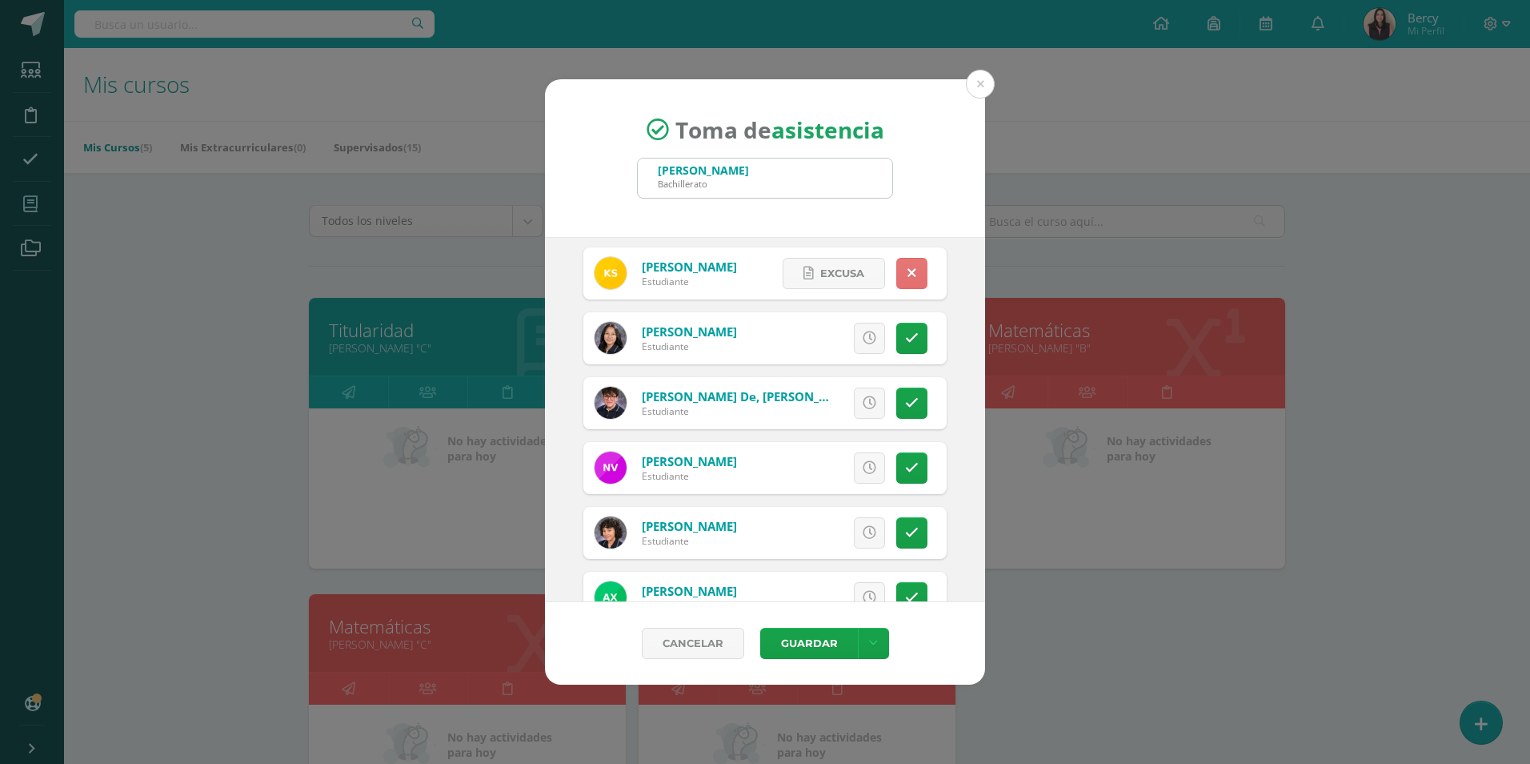
scroll to position [2561, 0]
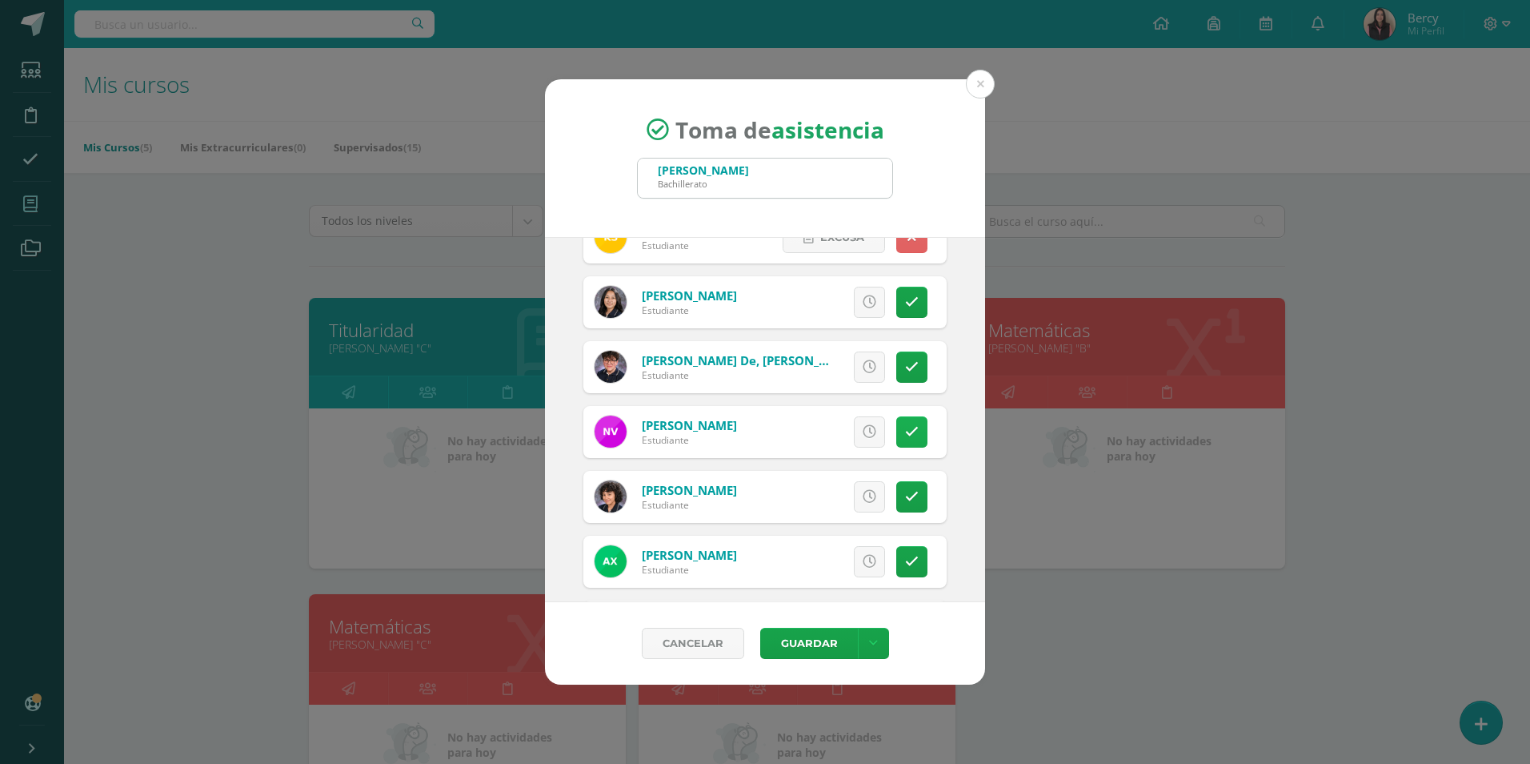
click at [912, 430] on link at bounding box center [911, 431] width 31 height 31
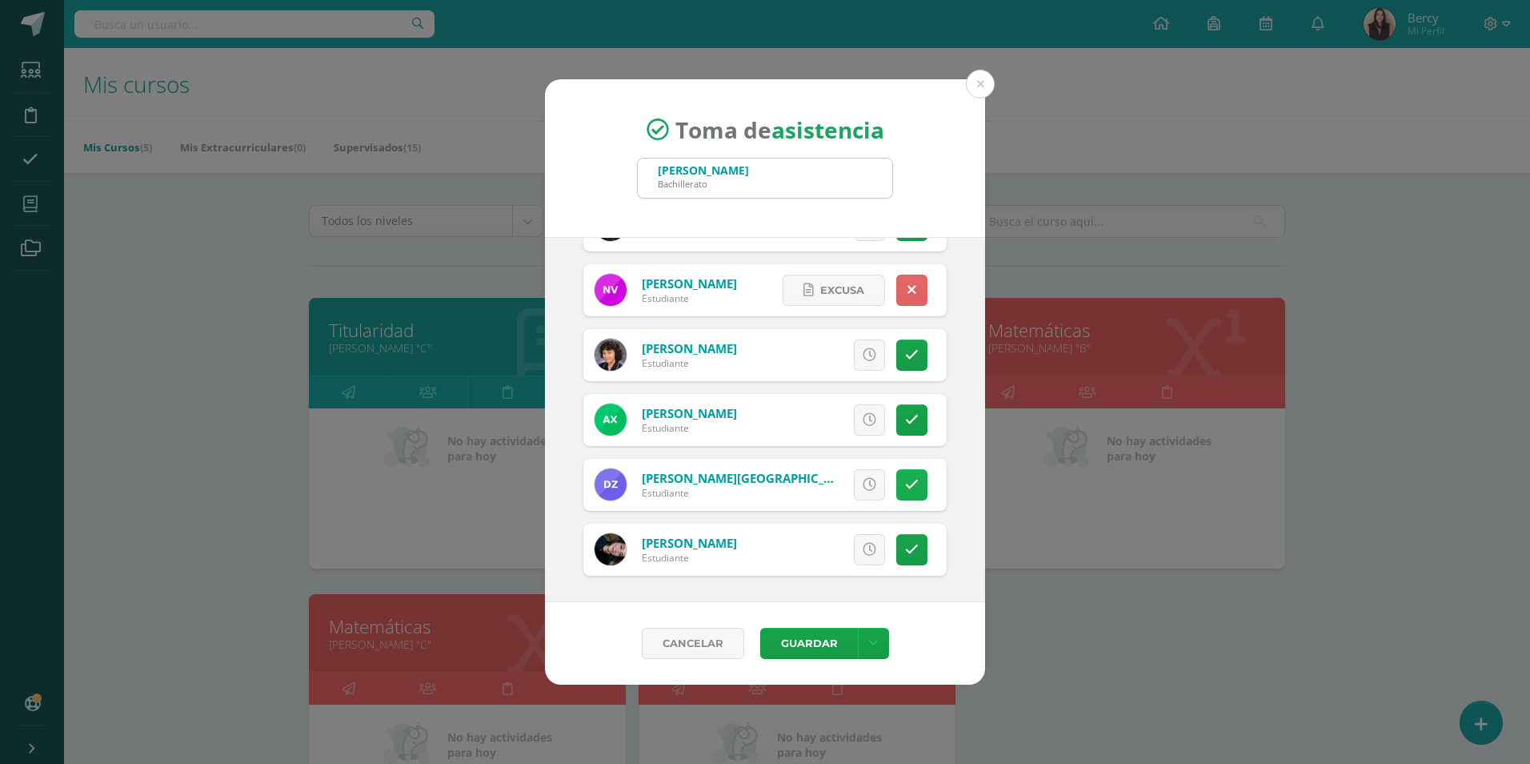
click at [904, 475] on link at bounding box center [911, 484] width 31 height 31
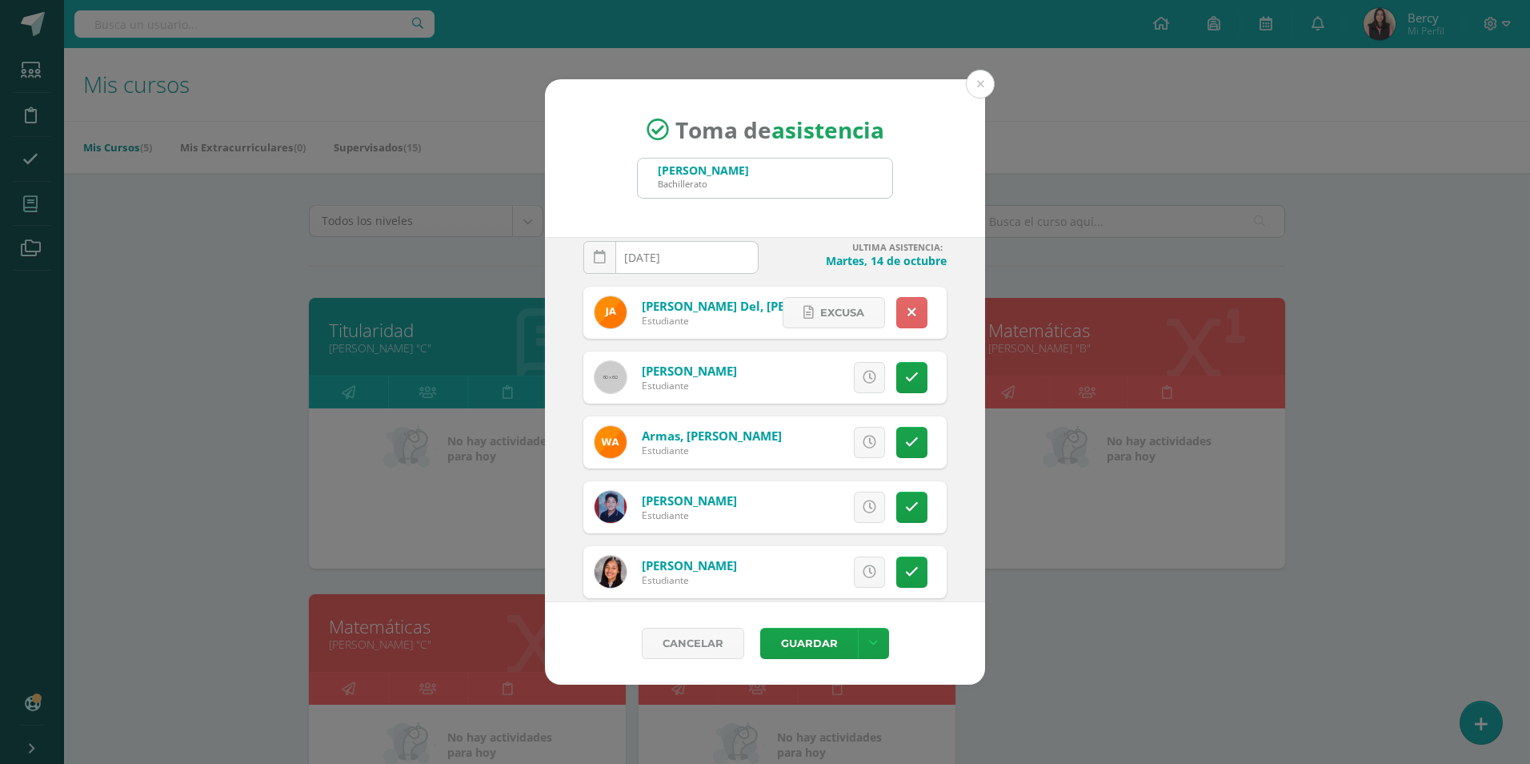
scroll to position [0, 0]
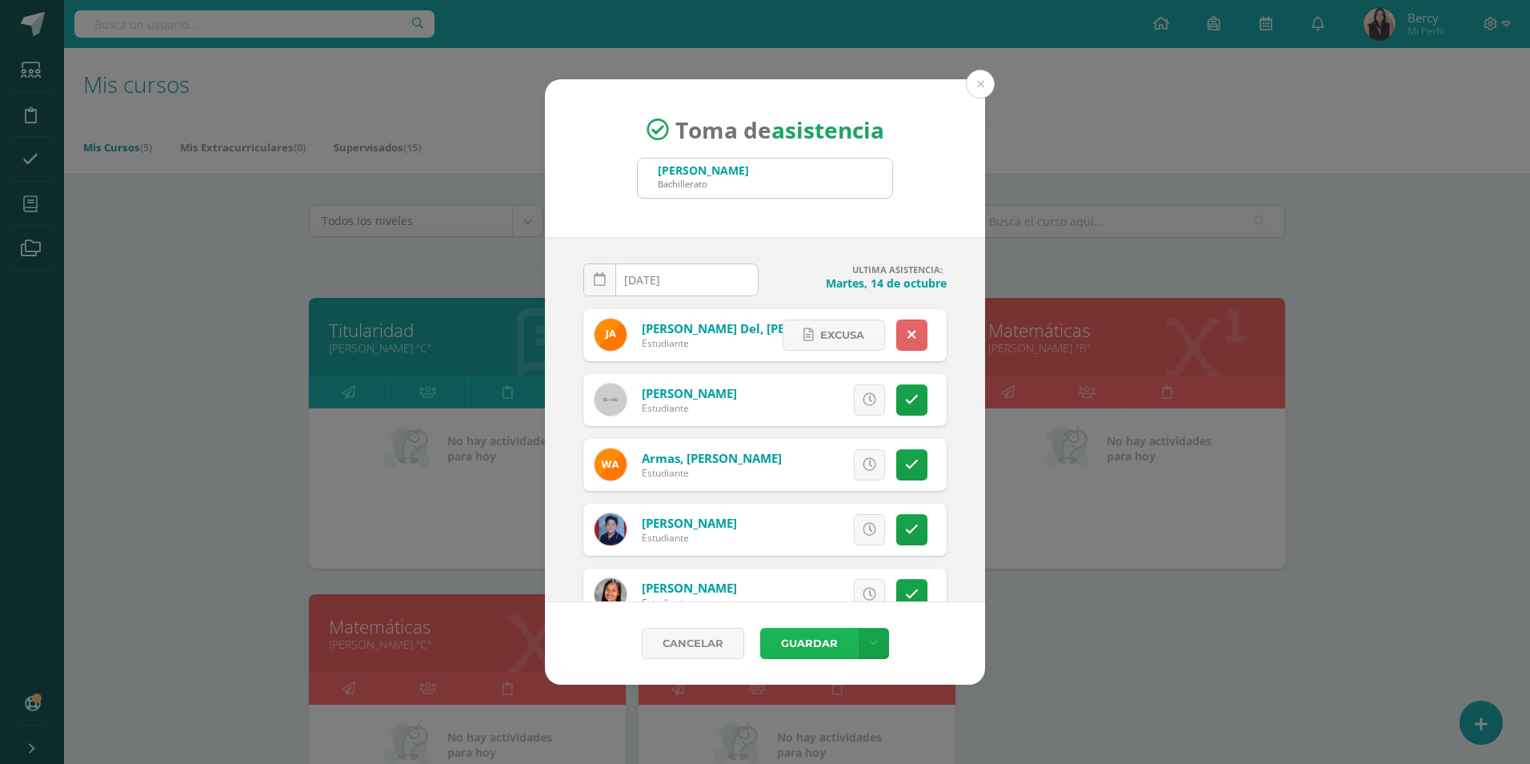
click at [832, 644] on button "Guardar" at bounding box center [809, 643] width 98 height 31
